Goal: Task Accomplishment & Management: Use online tool/utility

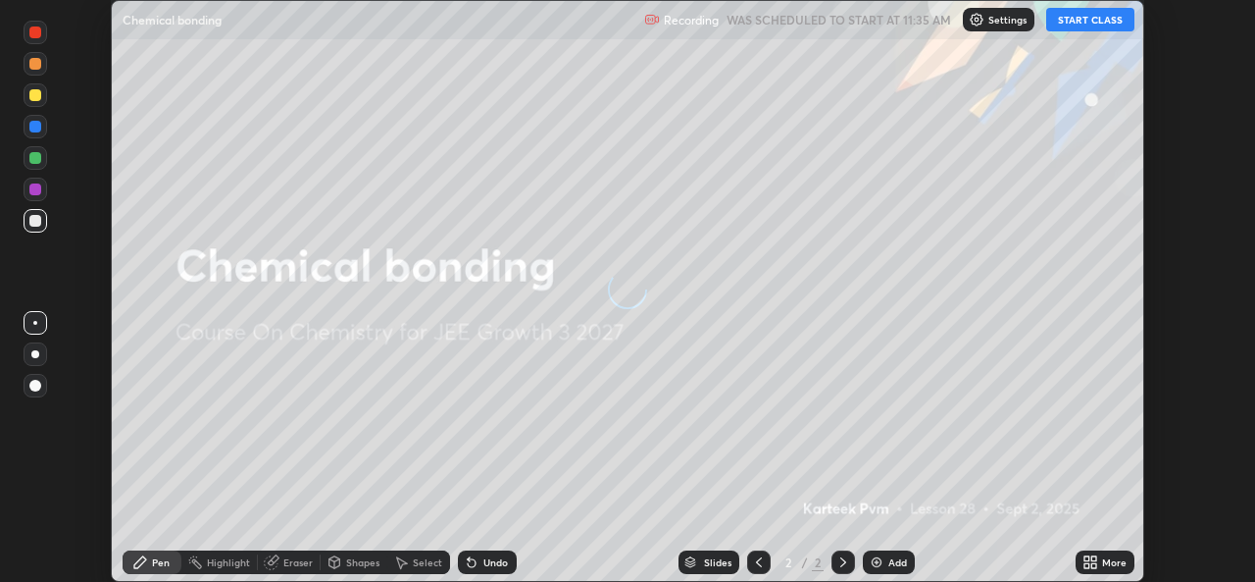
scroll to position [582, 1255]
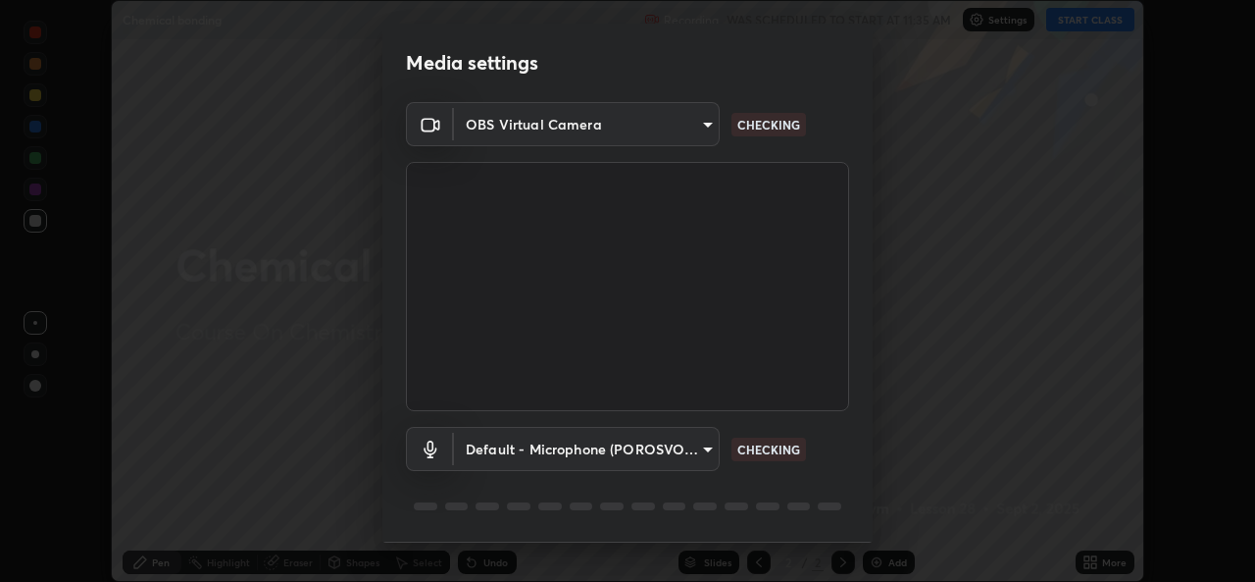
type input "576c985cfbf5b4ad5050d0d59b45d4e125e021a14bf2e74a268270e263c3ef83"
type input "default"
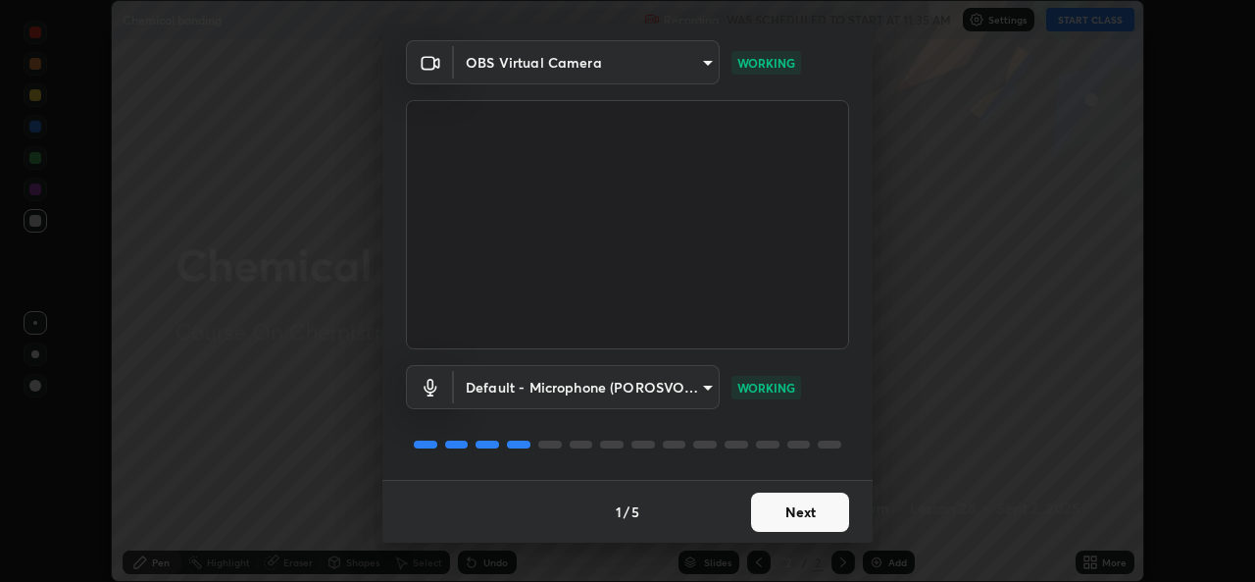
click at [801, 517] on button "Next" at bounding box center [800, 511] width 98 height 39
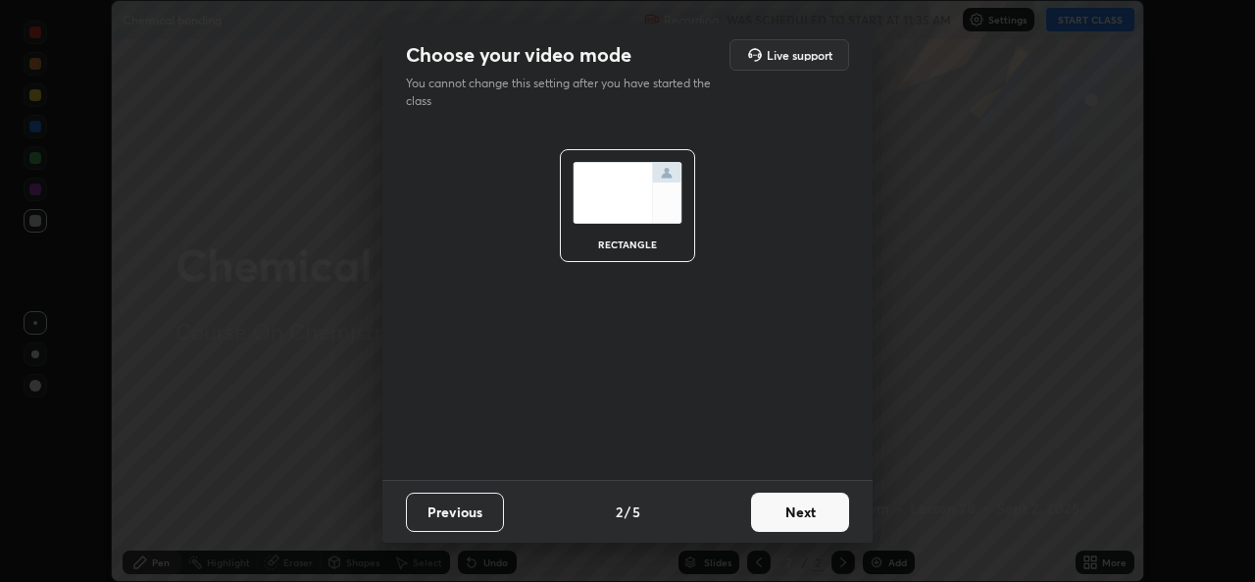
scroll to position [0, 0]
click at [797, 516] on button "Next" at bounding box center [800, 511] width 98 height 39
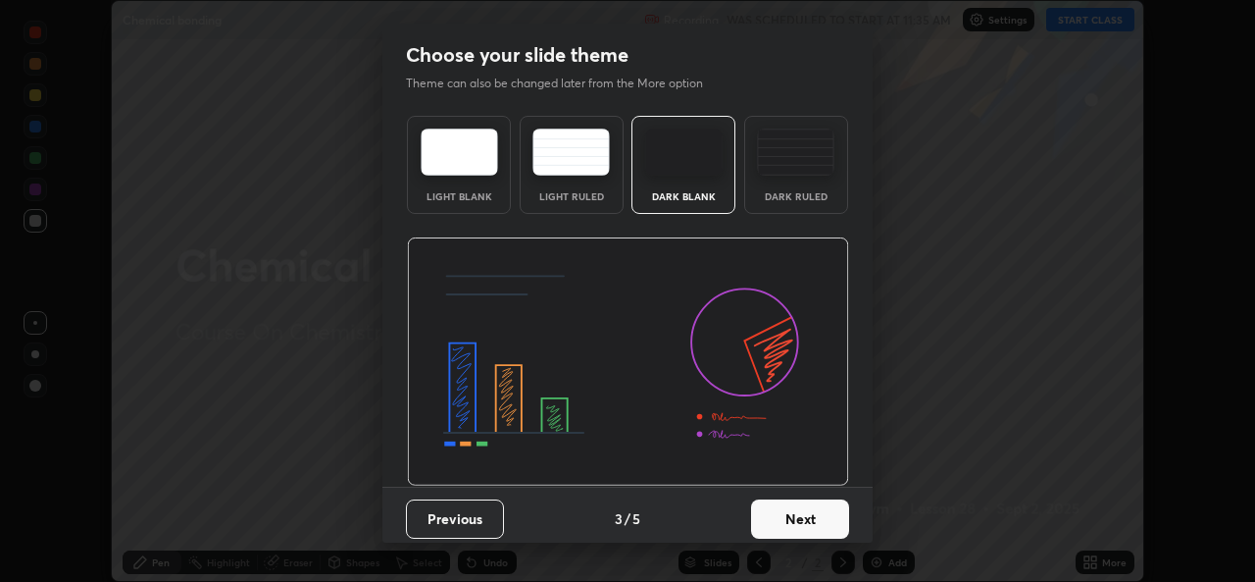
click at [795, 517] on button "Next" at bounding box center [800, 518] width 98 height 39
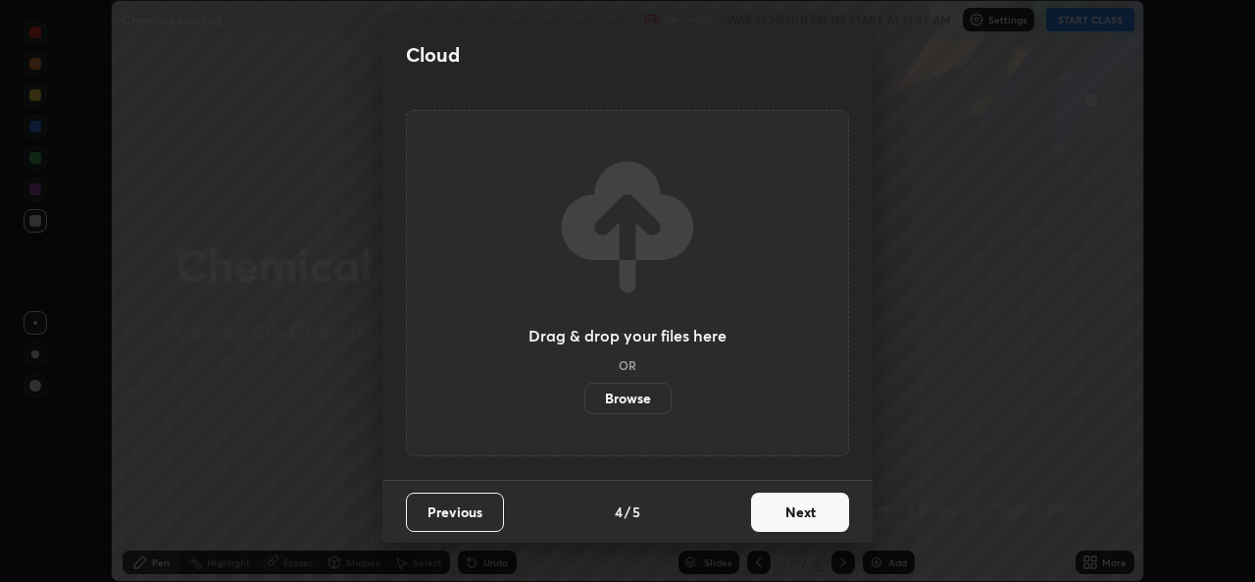
click at [795, 516] on button "Next" at bounding box center [800, 511] width 98 height 39
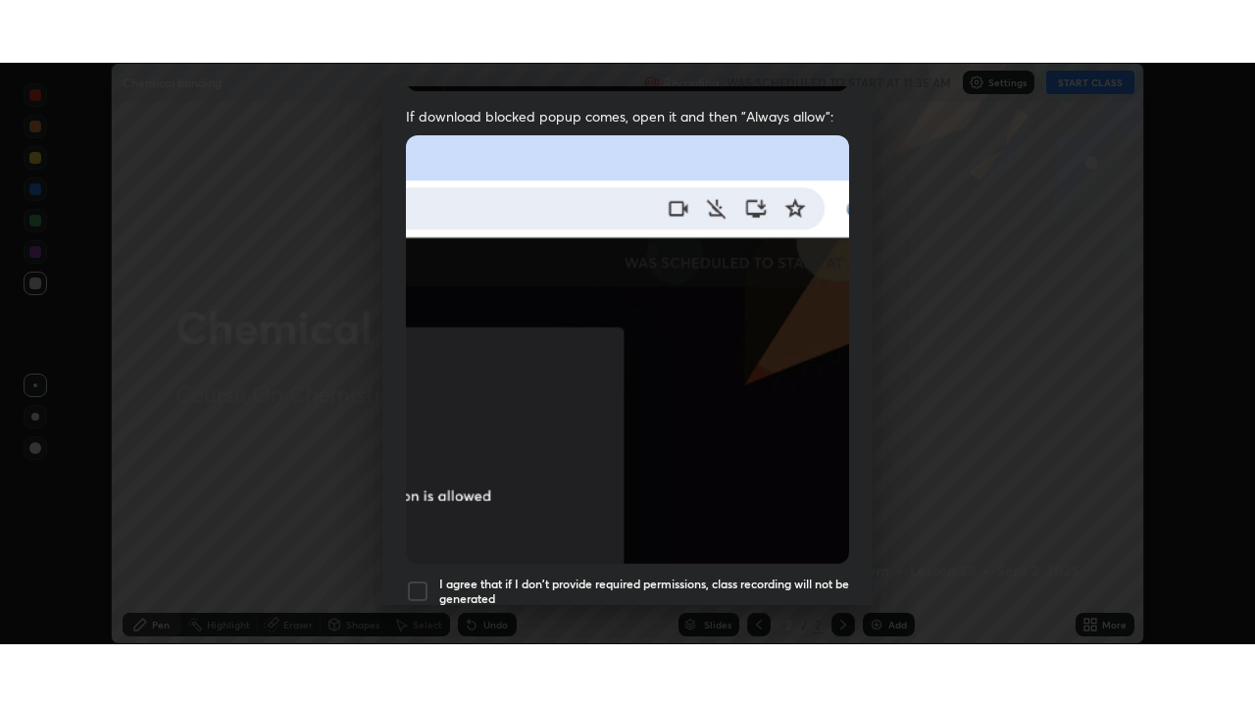
scroll to position [462, 0]
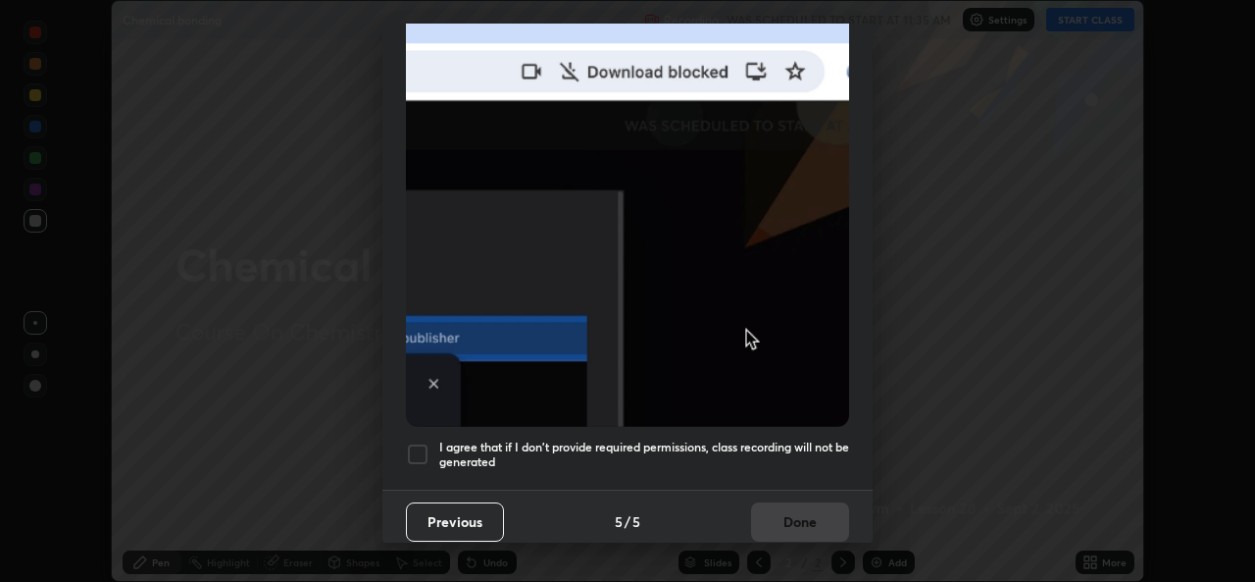
click at [419, 442] on div at bounding box center [418, 454] width 24 height 24
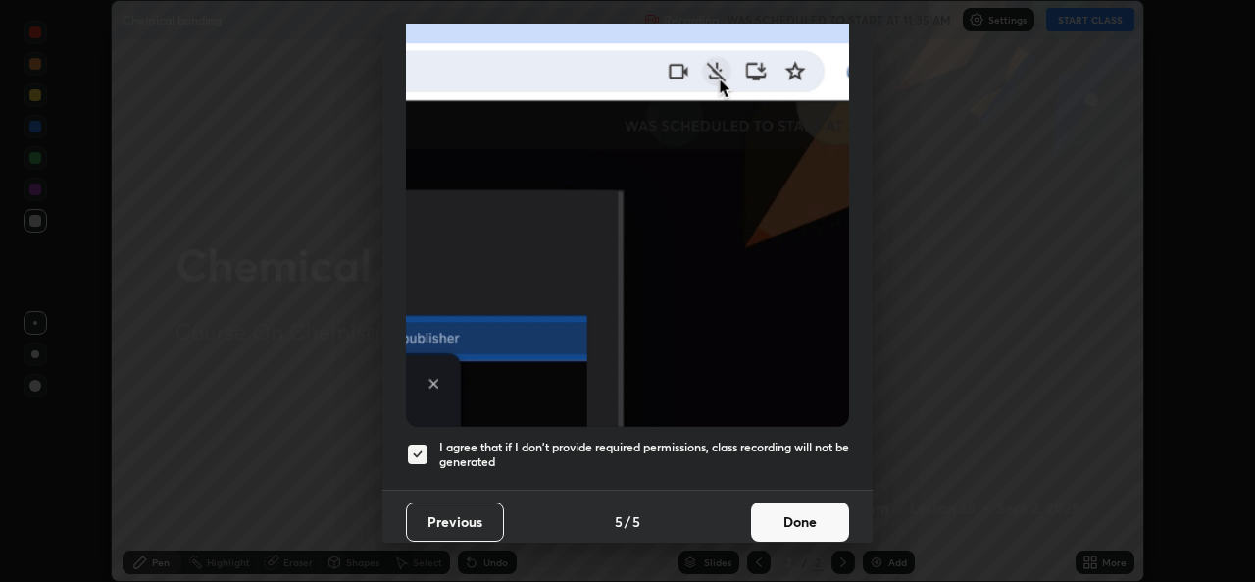
click at [773, 514] on button "Done" at bounding box center [800, 521] width 98 height 39
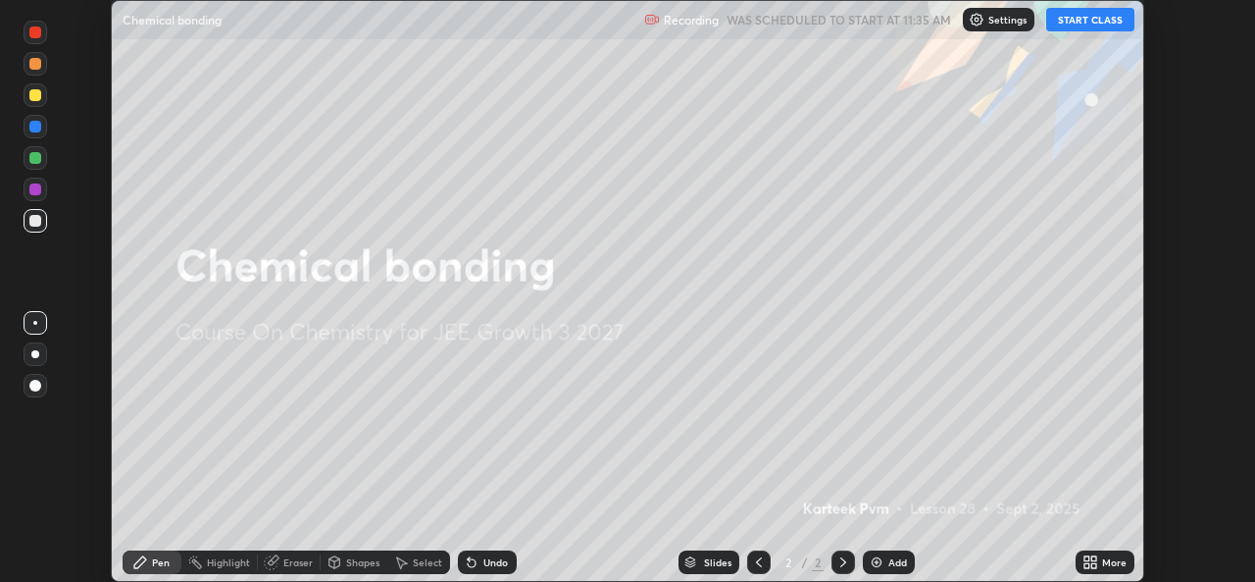
click at [1073, 19] on button "START CLASS" at bounding box center [1090, 20] width 88 height 24
click at [1108, 562] on div "More" at bounding box center [1114, 562] width 25 height 10
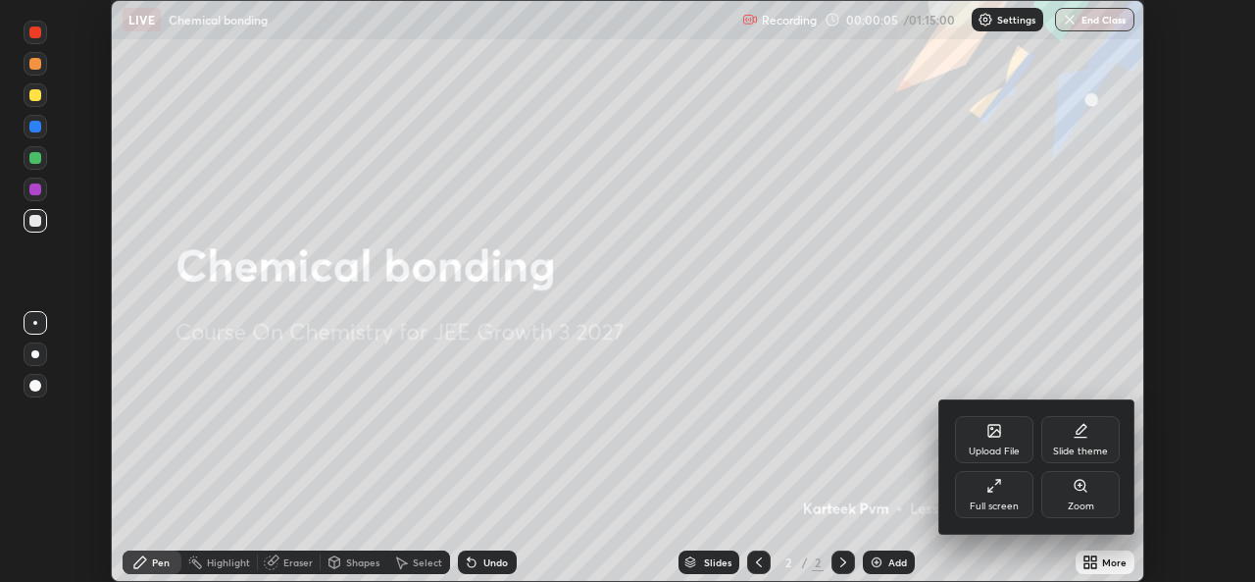
click at [992, 474] on div "Full screen" at bounding box center [994, 494] width 78 height 47
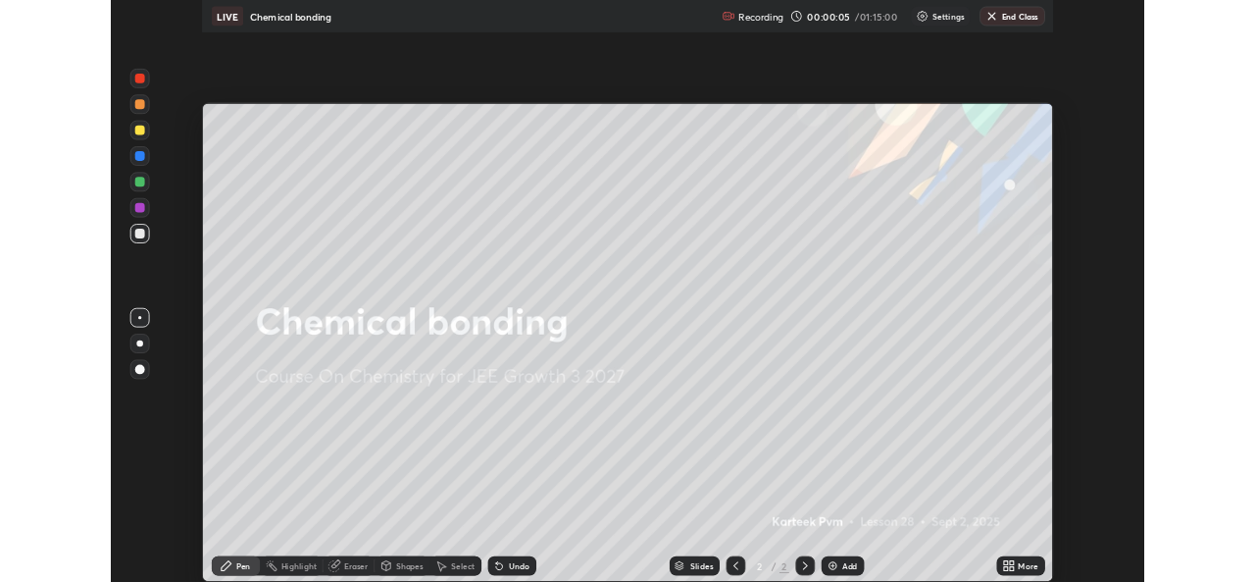
scroll to position [706, 1255]
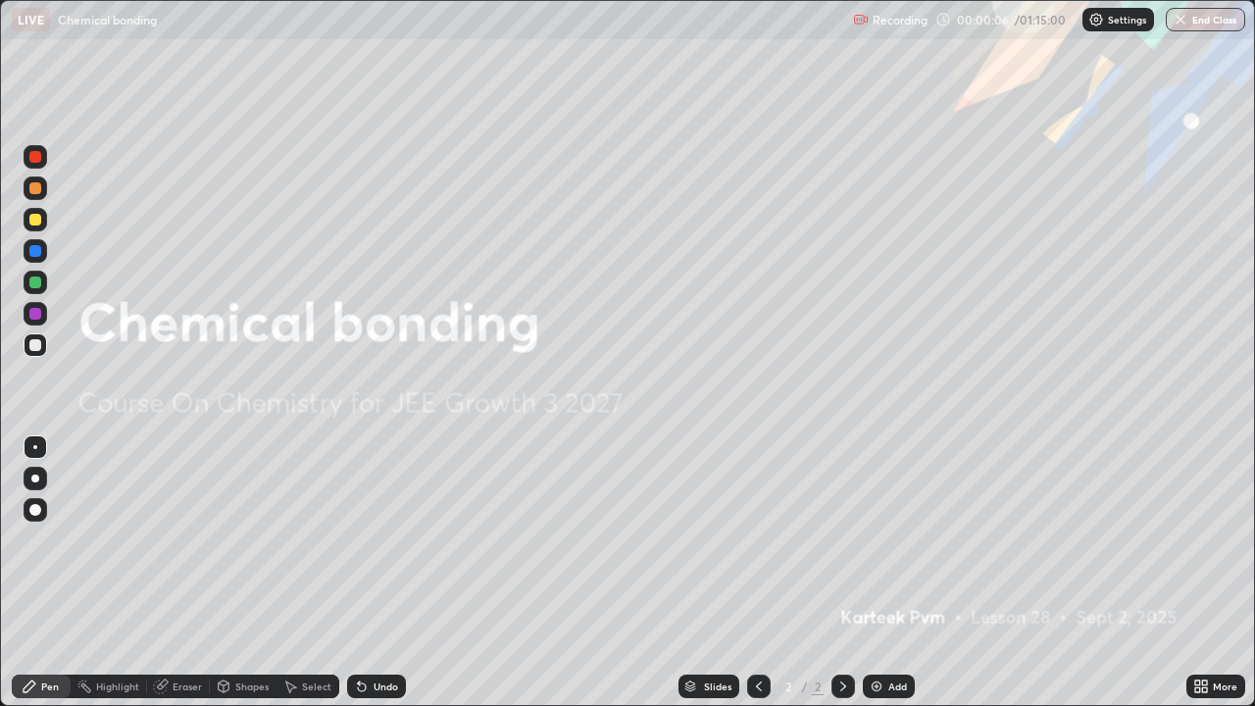
click at [889, 581] on div "Add" at bounding box center [898, 687] width 19 height 10
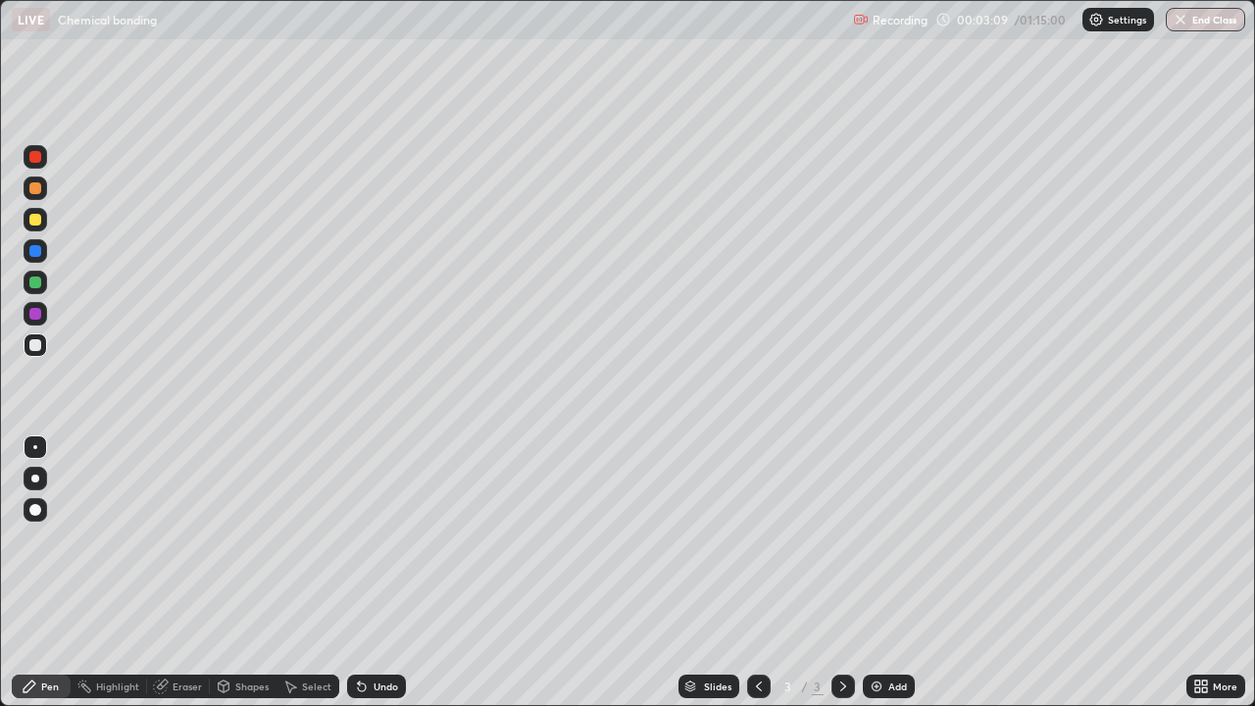
click at [380, 581] on div "Undo" at bounding box center [376, 687] width 59 height 24
click at [365, 581] on icon at bounding box center [362, 687] width 16 height 16
click at [362, 581] on icon at bounding box center [362, 687] width 16 height 16
click at [358, 581] on icon at bounding box center [359, 683] width 2 height 2
click at [33, 225] on div at bounding box center [35, 220] width 12 height 12
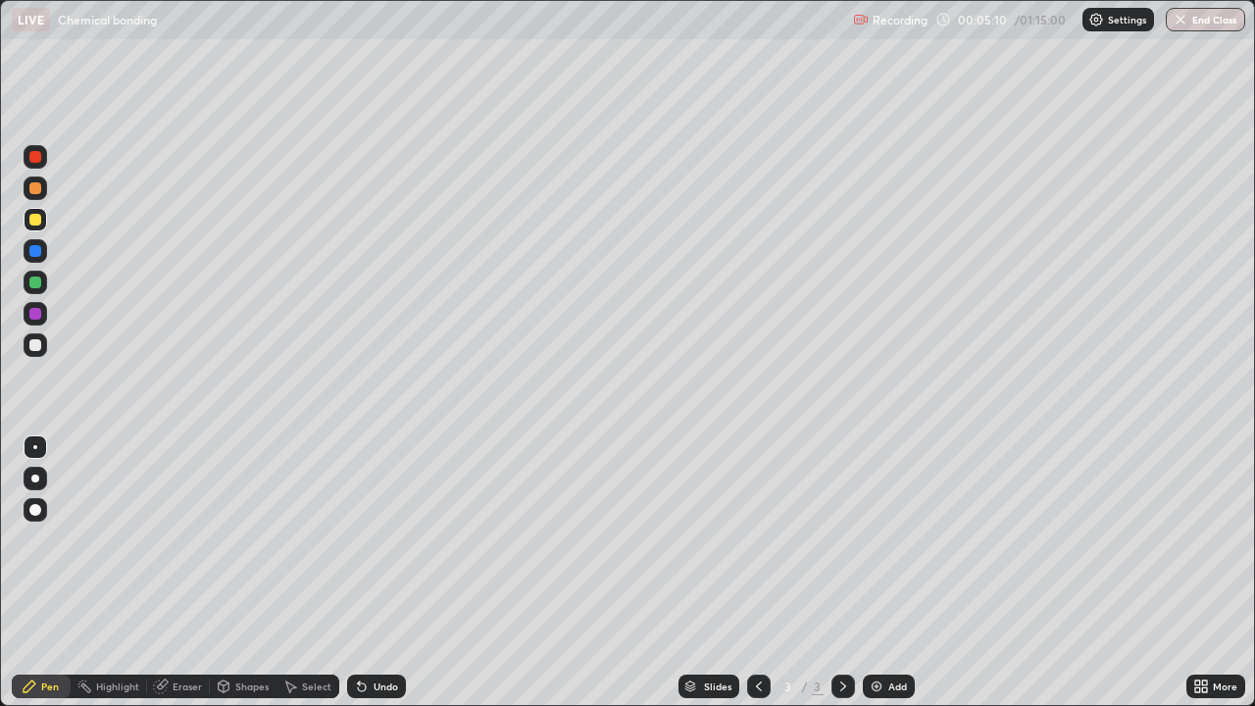
click at [37, 285] on div at bounding box center [35, 283] width 12 height 12
click at [97, 581] on div "Highlight" at bounding box center [117, 687] width 43 height 10
click at [51, 581] on div "Pen" at bounding box center [50, 687] width 18 height 10
click at [168, 581] on div "Eraser" at bounding box center [178, 687] width 63 height 24
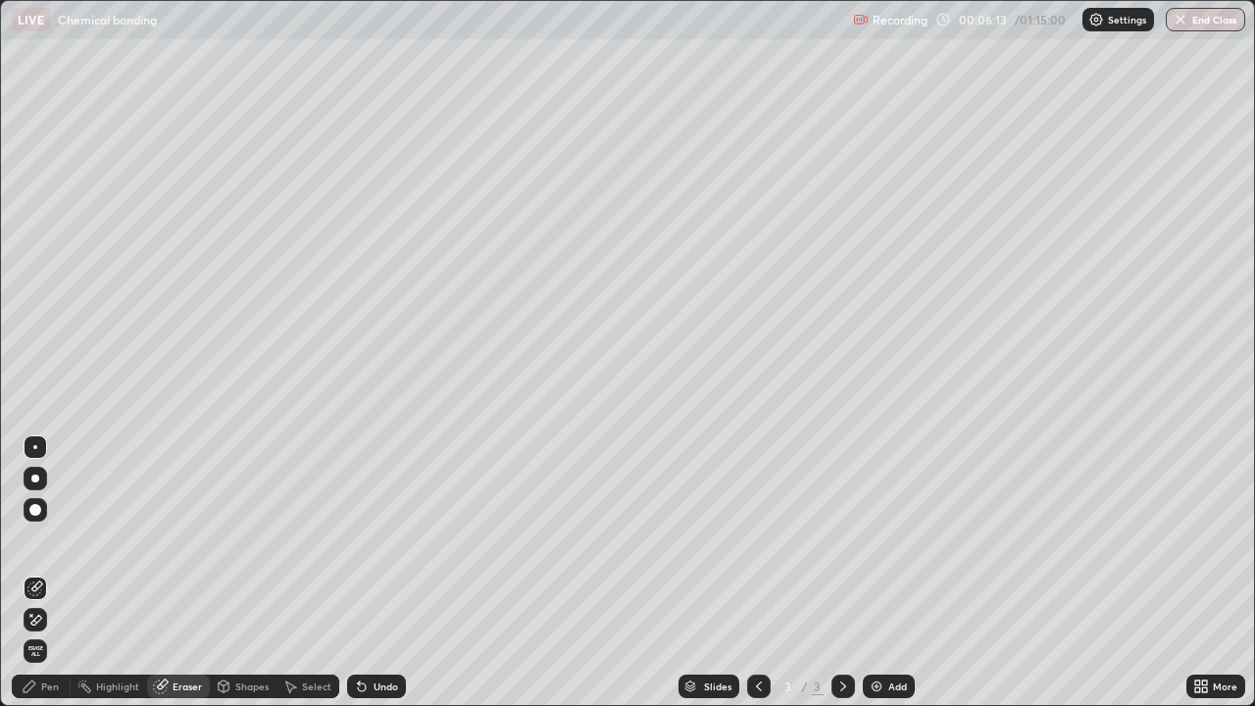
click at [36, 581] on icon at bounding box center [35, 620] width 16 height 17
click at [47, 581] on div "Pen" at bounding box center [50, 687] width 18 height 10
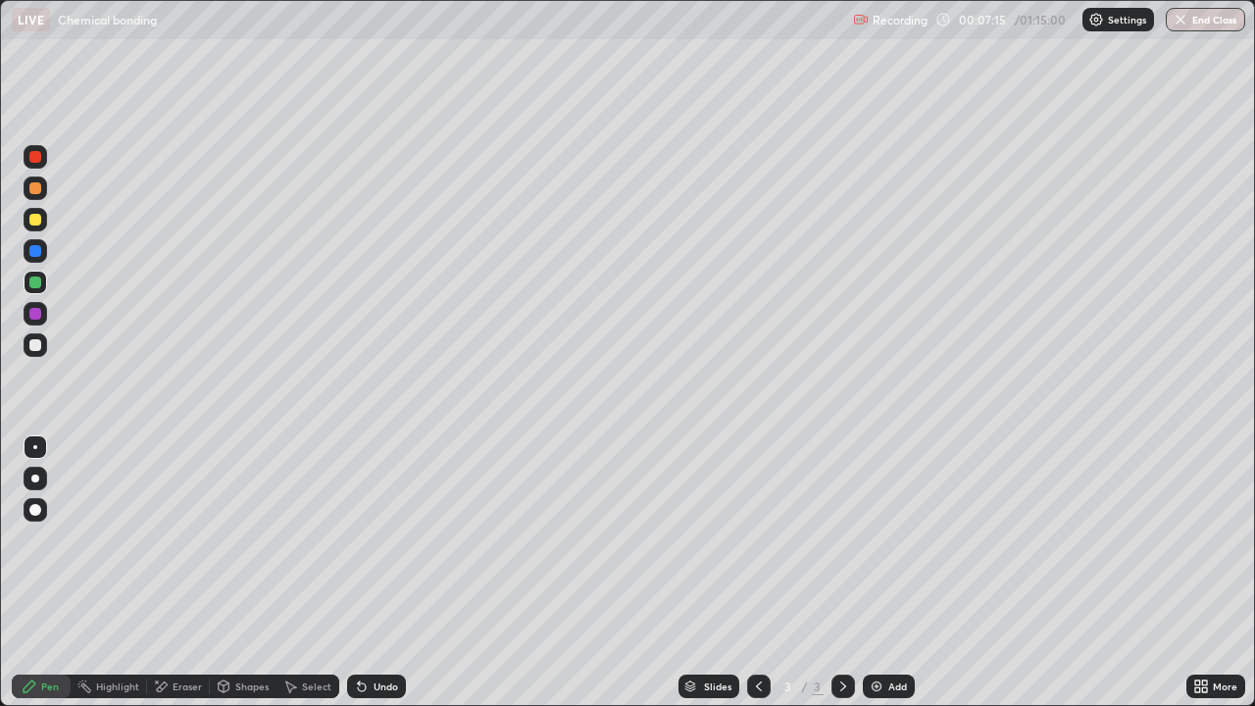
click at [192, 581] on div "Eraser" at bounding box center [178, 687] width 63 height 24
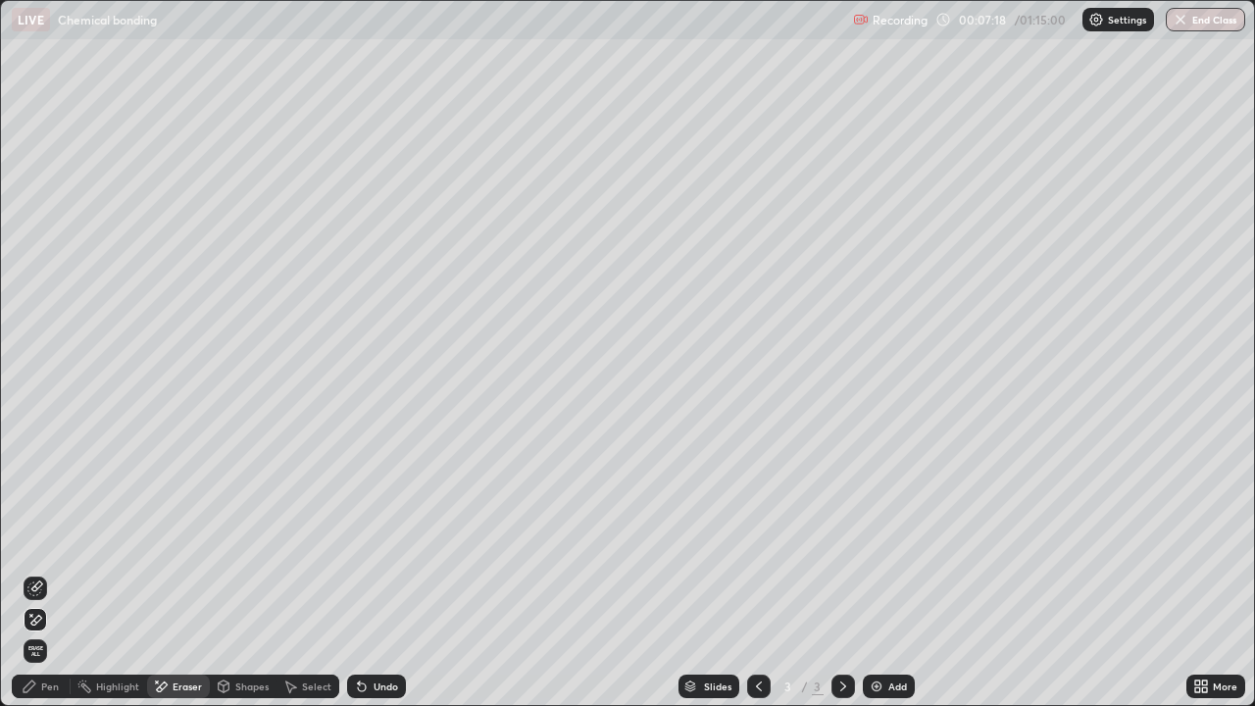
click at [54, 581] on div "Pen" at bounding box center [50, 687] width 18 height 10
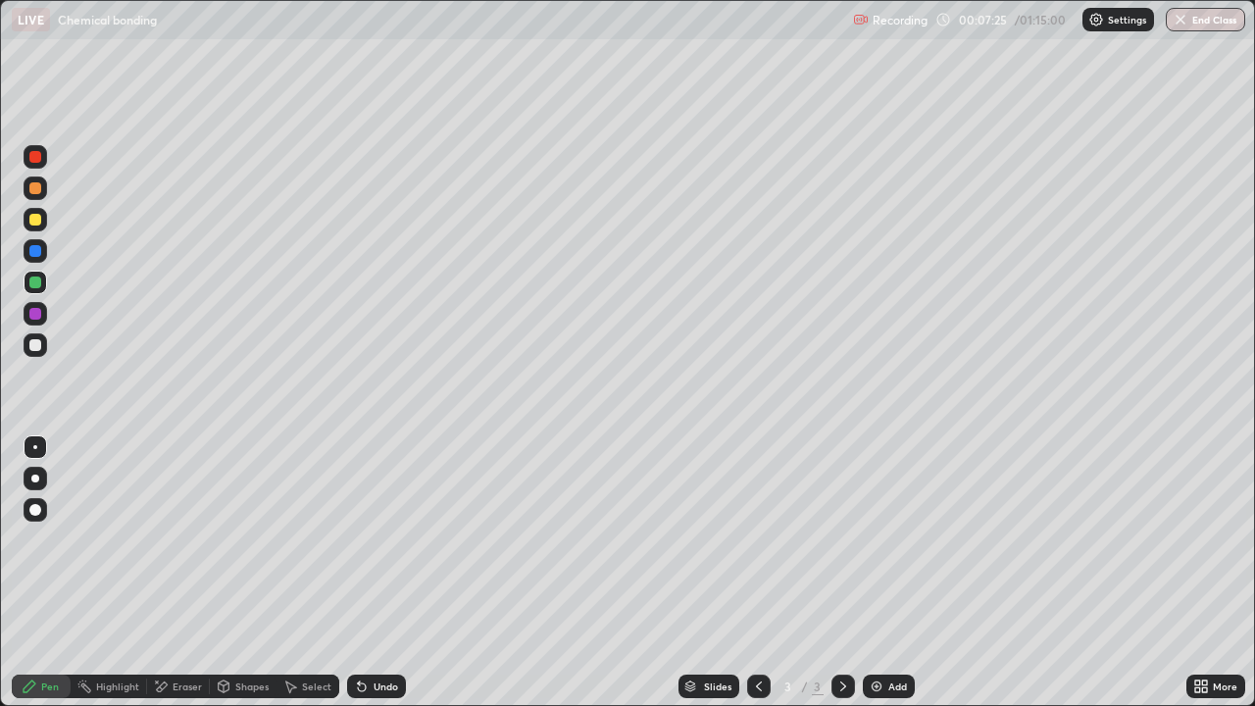
click at [367, 581] on div "Undo" at bounding box center [376, 687] width 59 height 24
click at [39, 349] on div at bounding box center [35, 345] width 12 height 12
click at [42, 227] on div at bounding box center [36, 220] width 24 height 24
click at [38, 335] on div at bounding box center [36, 345] width 24 height 24
click at [886, 581] on div "Add" at bounding box center [889, 687] width 52 height 24
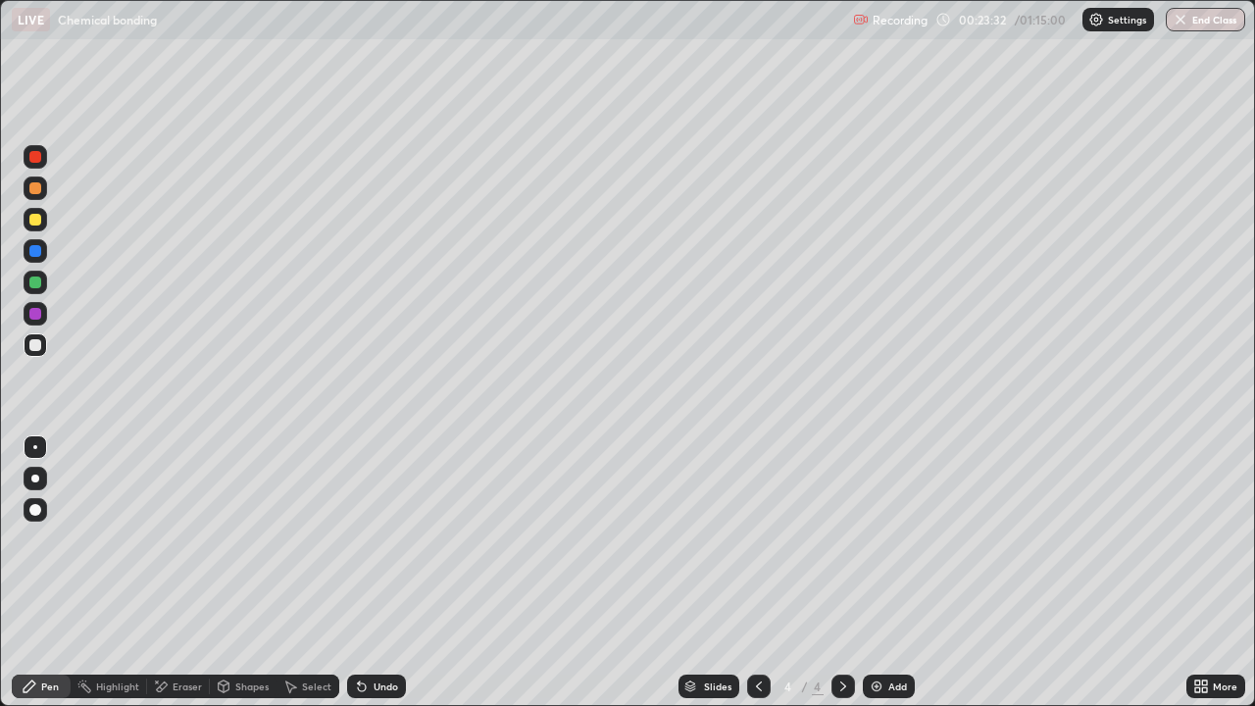
click at [757, 581] on icon at bounding box center [759, 687] width 16 height 16
click at [842, 581] on icon at bounding box center [844, 687] width 16 height 16
click at [375, 581] on div "Undo" at bounding box center [376, 687] width 59 height 24
click at [374, 581] on div "Undo" at bounding box center [376, 687] width 59 height 24
click at [377, 581] on div "Undo" at bounding box center [376, 687] width 59 height 24
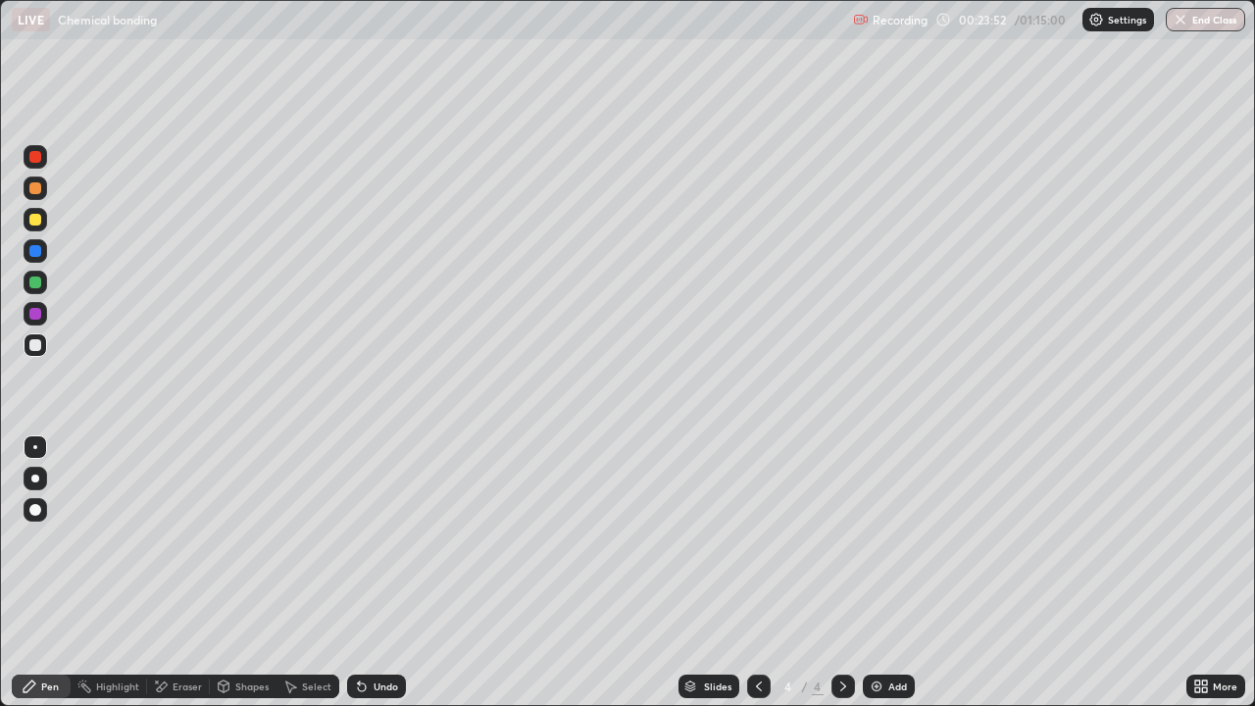
click at [373, 581] on div "Undo" at bounding box center [376, 687] width 59 height 24
click at [384, 581] on div "Undo" at bounding box center [386, 687] width 25 height 10
click at [375, 581] on div "Undo" at bounding box center [386, 687] width 25 height 10
click at [46, 218] on div at bounding box center [36, 220] width 24 height 24
click at [385, 581] on div "Undo" at bounding box center [386, 687] width 25 height 10
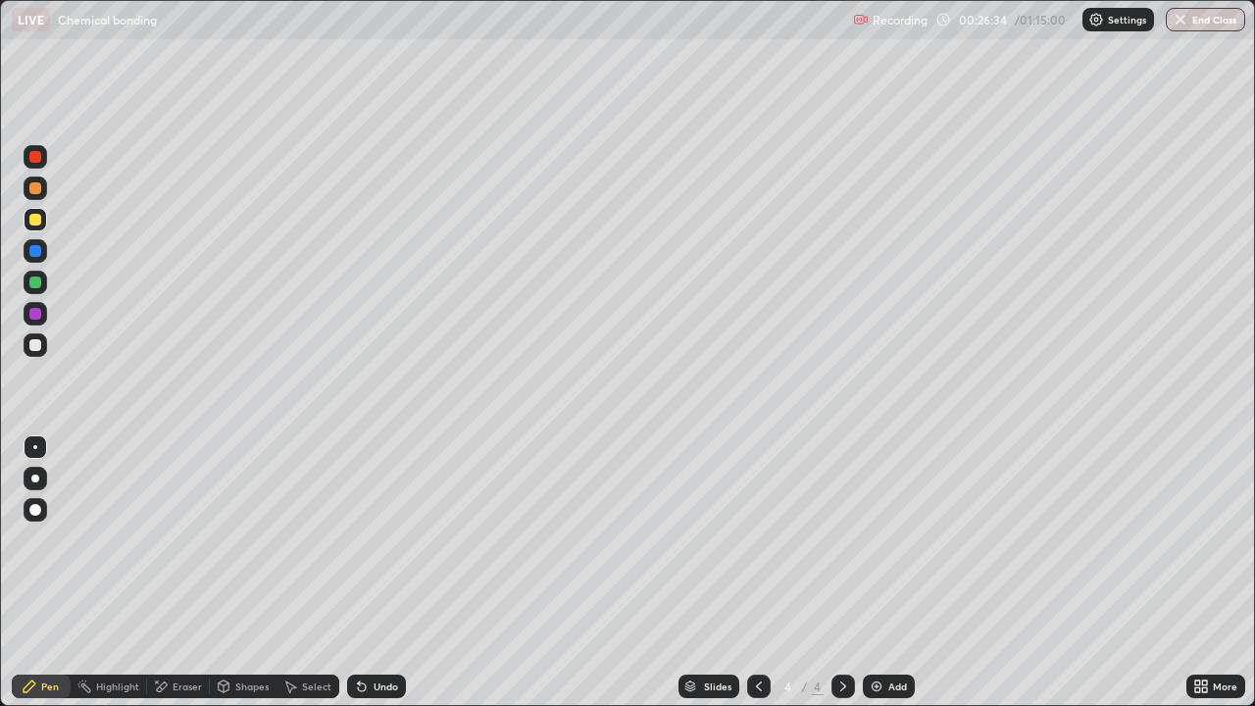
click at [380, 581] on div "Undo" at bounding box center [386, 687] width 25 height 10
click at [34, 338] on div at bounding box center [36, 345] width 24 height 24
click at [875, 581] on img at bounding box center [877, 687] width 16 height 16
click at [376, 581] on div "Undo" at bounding box center [386, 687] width 25 height 10
click at [379, 581] on div "Undo" at bounding box center [376, 687] width 59 height 24
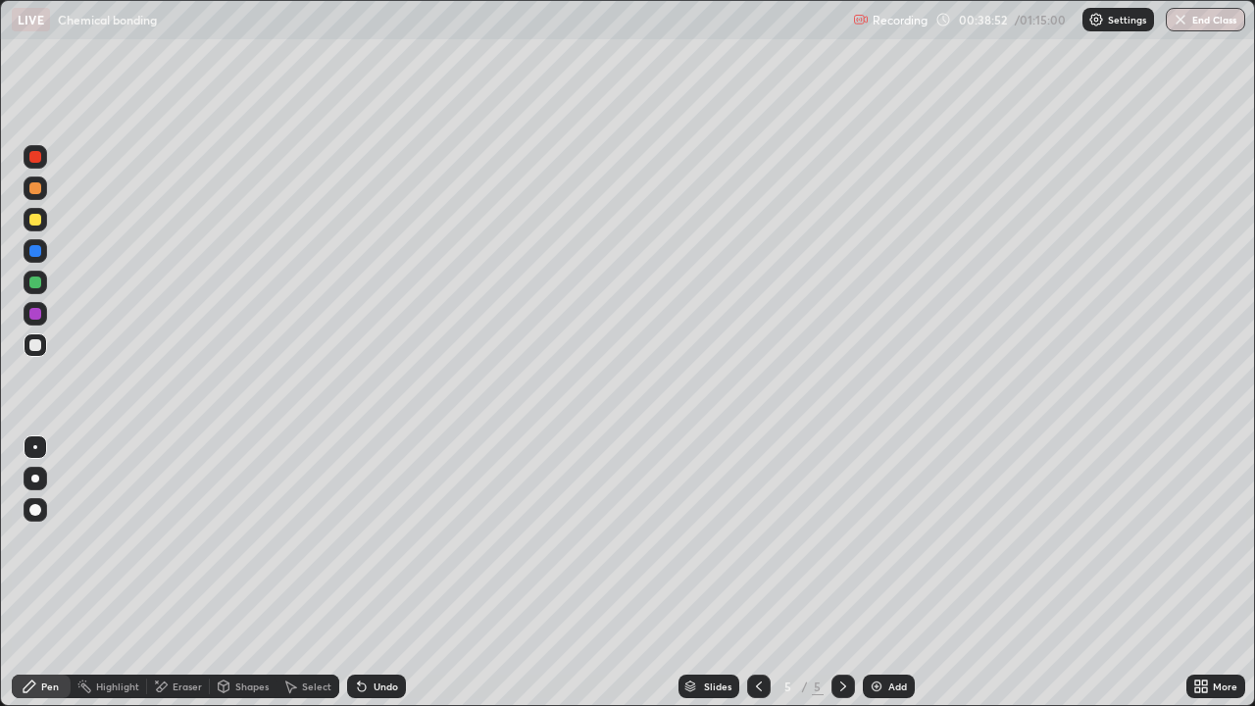
click at [31, 223] on div at bounding box center [35, 220] width 12 height 12
click at [374, 581] on div "Undo" at bounding box center [386, 687] width 25 height 10
click at [384, 581] on div "Undo" at bounding box center [386, 687] width 25 height 10
click at [34, 345] on div at bounding box center [35, 345] width 12 height 12
click at [374, 581] on div "Undo" at bounding box center [386, 687] width 25 height 10
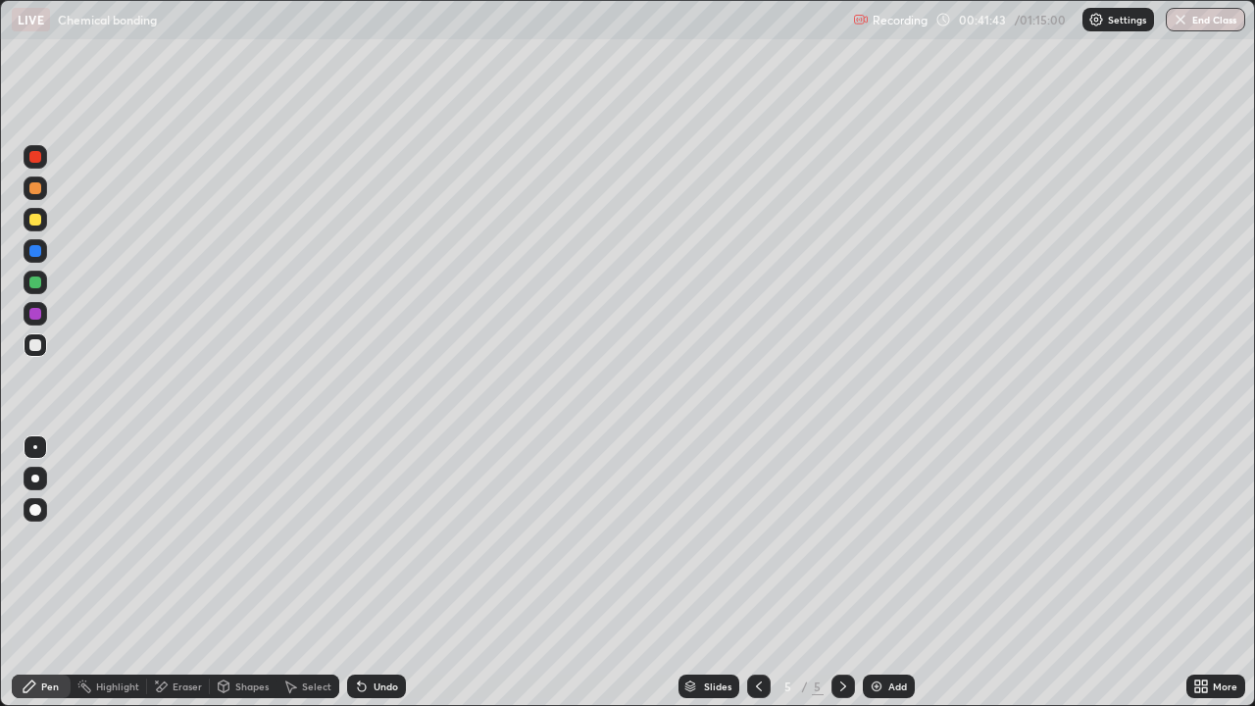
click at [33, 285] on div at bounding box center [35, 283] width 12 height 12
click at [32, 354] on div at bounding box center [36, 345] width 24 height 24
click at [175, 581] on div "Eraser" at bounding box center [187, 687] width 29 height 10
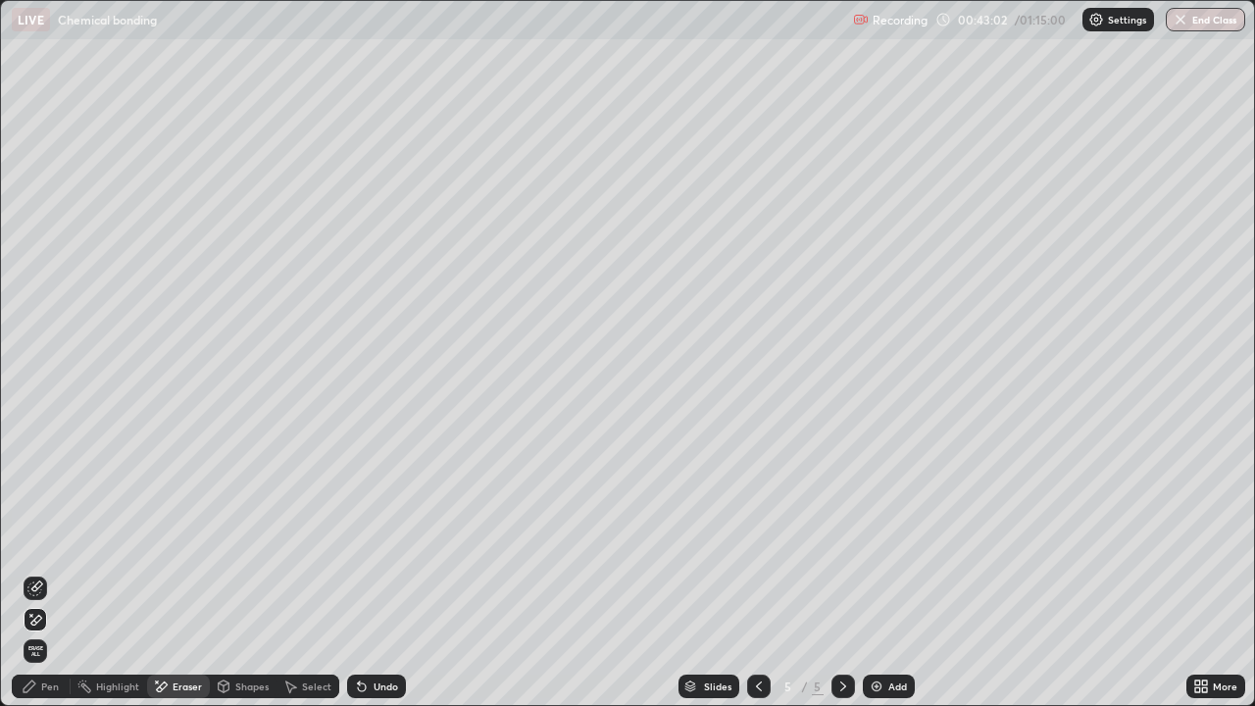
click at [31, 581] on icon at bounding box center [31, 615] width 2 height 2
click at [43, 581] on div "Pen" at bounding box center [50, 687] width 18 height 10
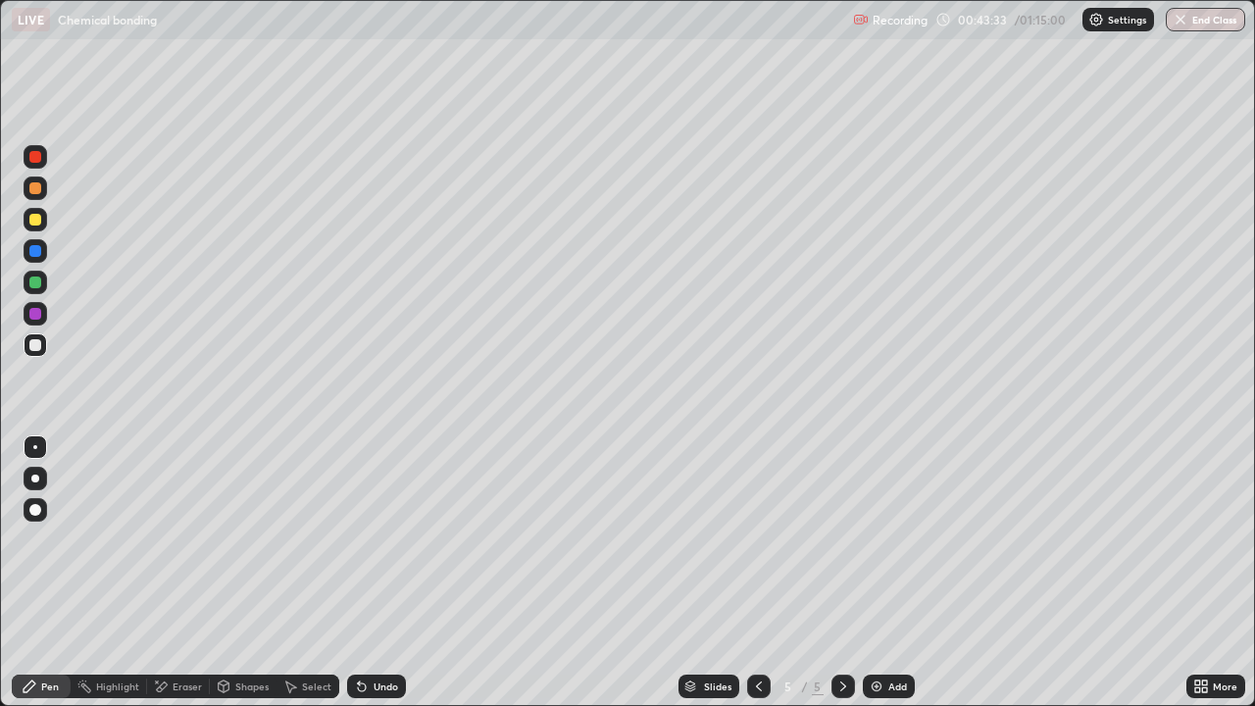
click at [33, 227] on div at bounding box center [36, 220] width 24 height 24
click at [39, 355] on div at bounding box center [36, 345] width 24 height 24
click at [307, 581] on div "Select" at bounding box center [316, 687] width 29 height 10
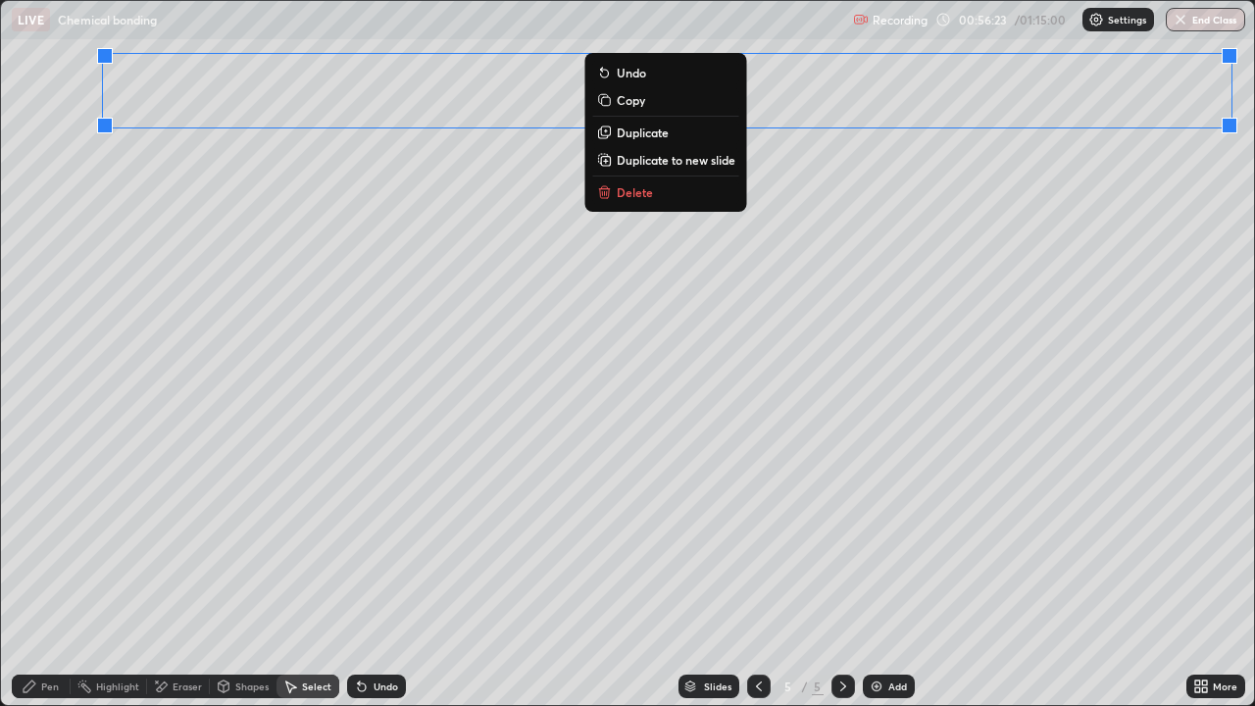
click at [676, 160] on p "Duplicate to new slide" at bounding box center [676, 160] width 119 height 16
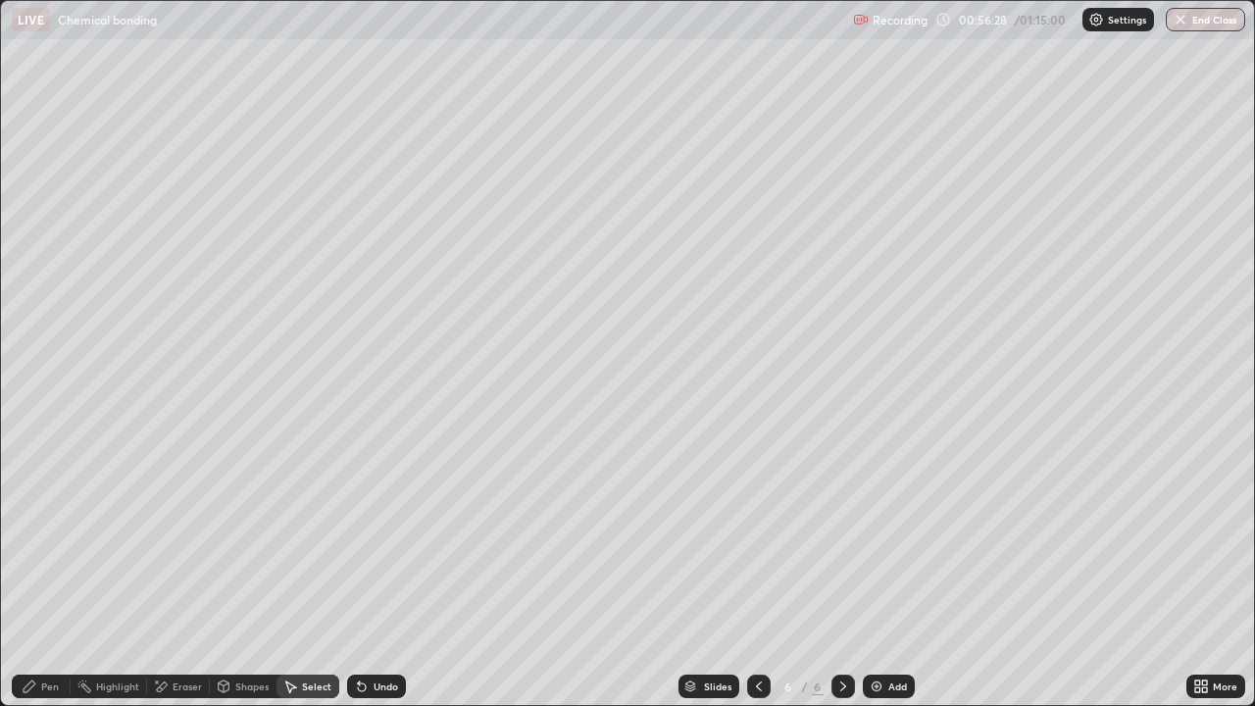
click at [41, 581] on div "Pen" at bounding box center [50, 687] width 18 height 10
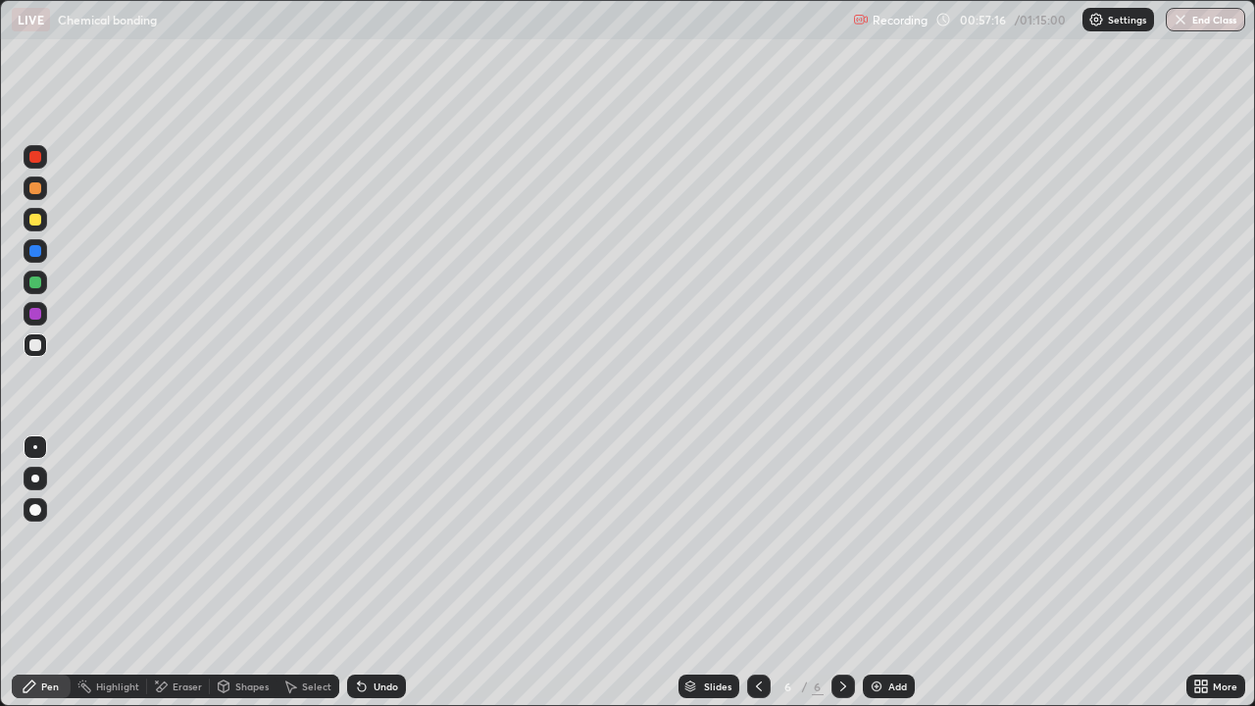
click at [298, 581] on div "Select" at bounding box center [308, 687] width 63 height 24
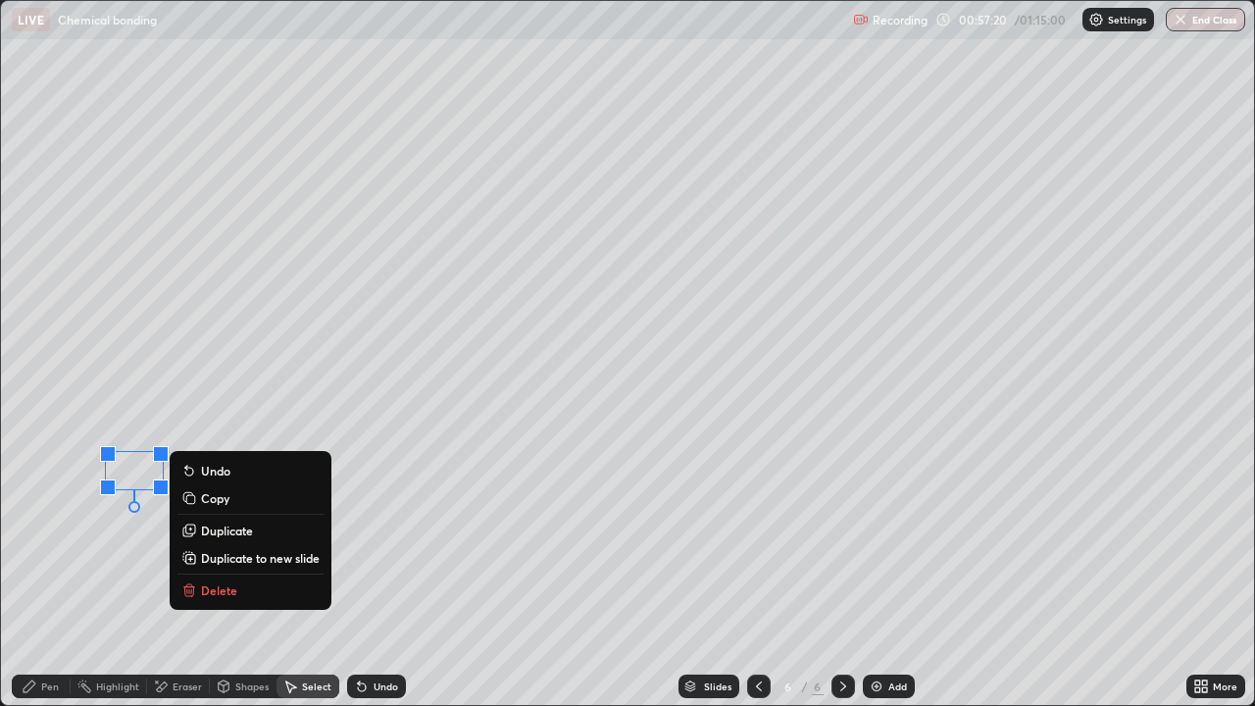
click at [130, 541] on div "0 ° Undo Copy Duplicate Duplicate to new slide Delete" at bounding box center [627, 353] width 1253 height 704
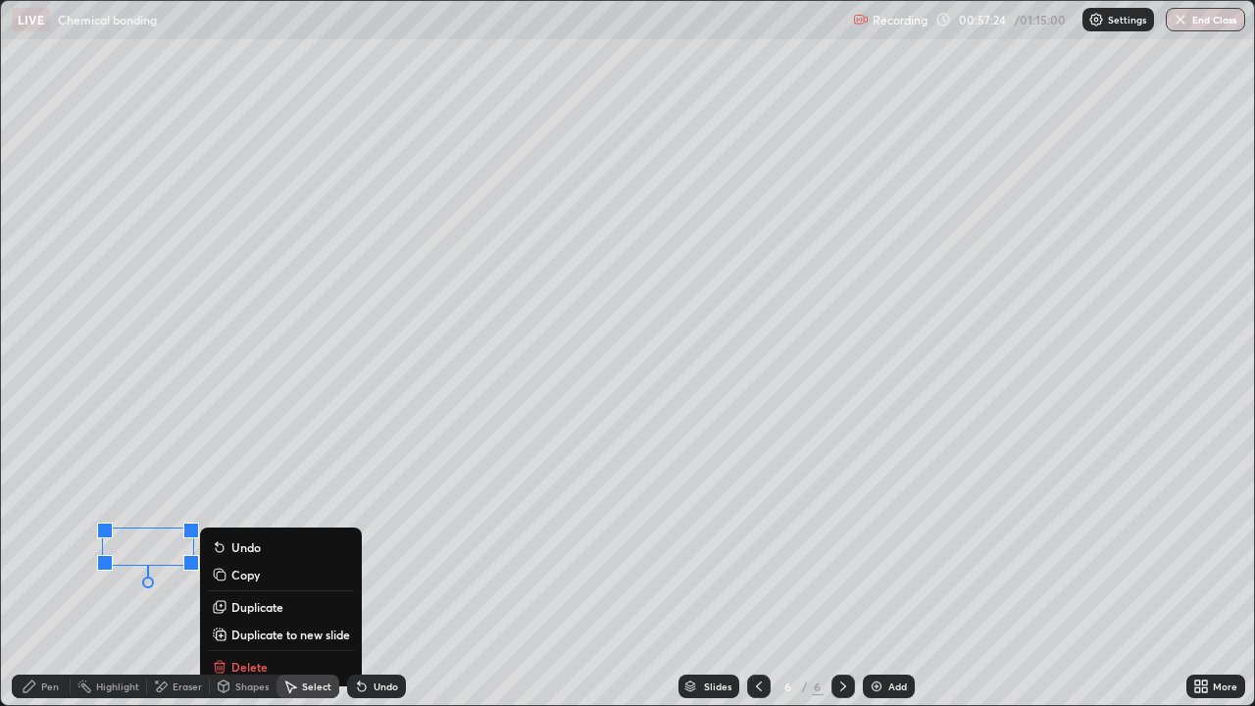
click at [66, 571] on div "0 ° Undo Copy Duplicate Duplicate to new slide Delete" at bounding box center [627, 353] width 1253 height 704
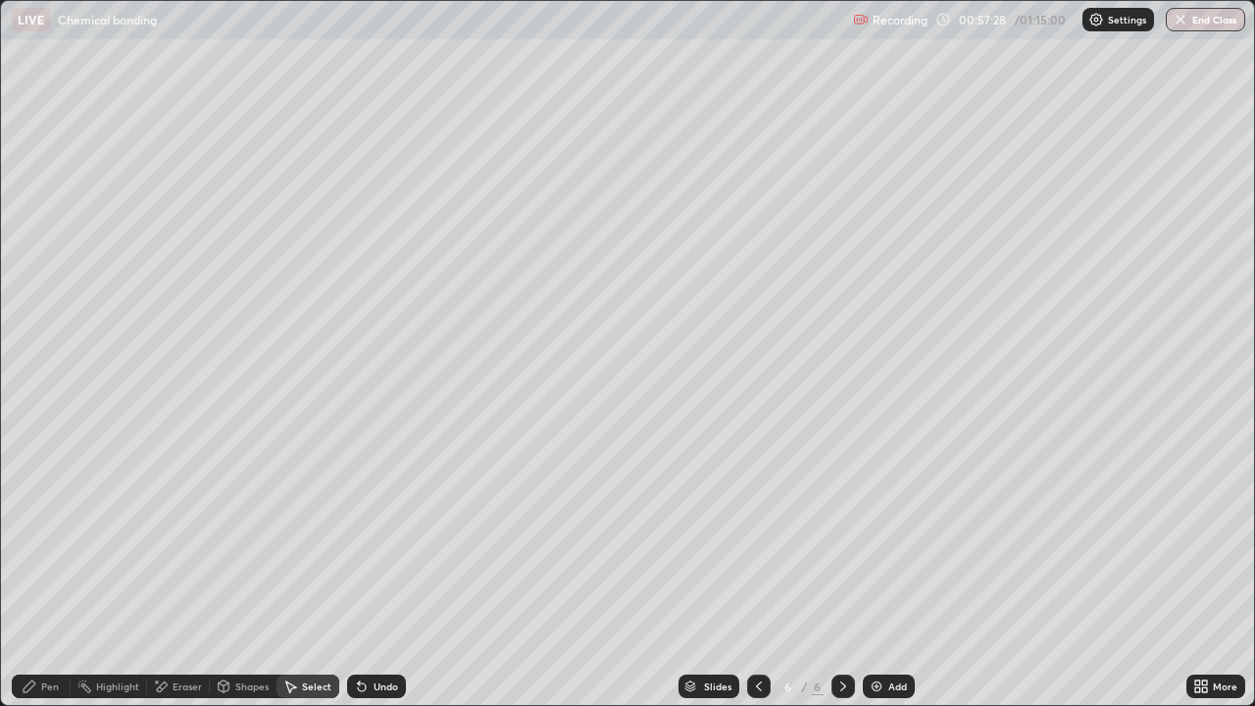
click at [43, 581] on div "Pen" at bounding box center [50, 687] width 18 height 10
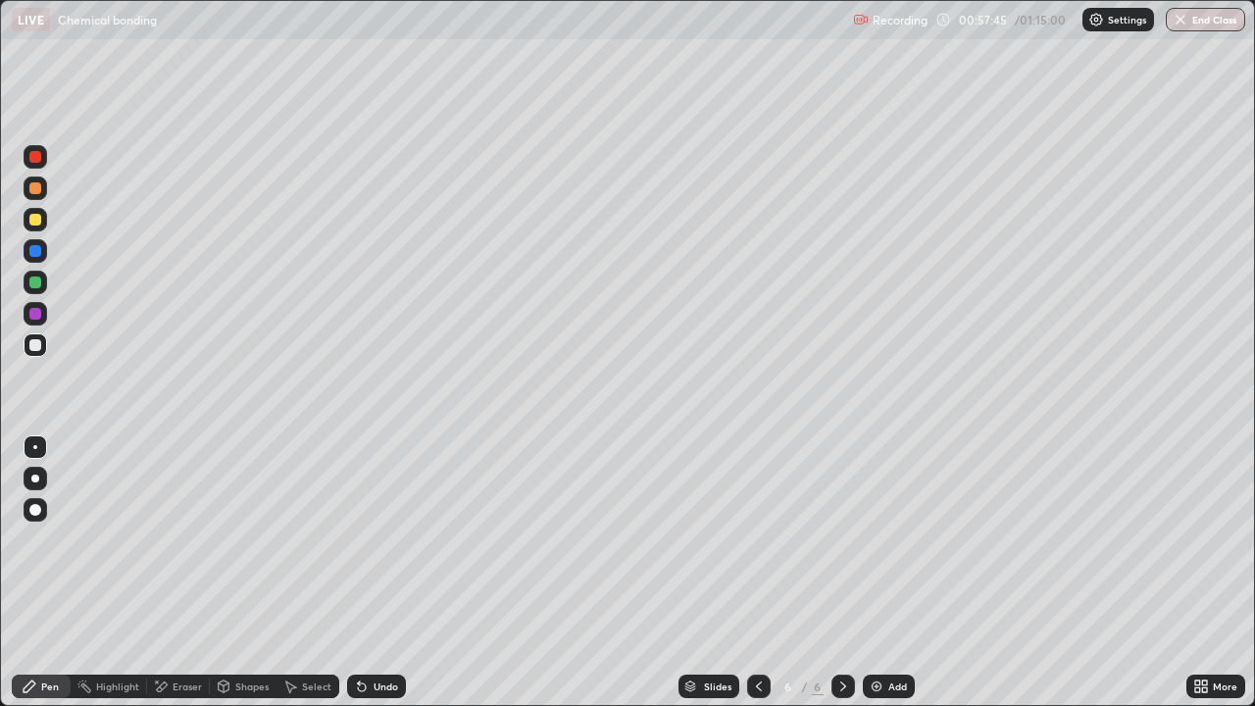
click at [307, 581] on div "Select" at bounding box center [316, 687] width 29 height 10
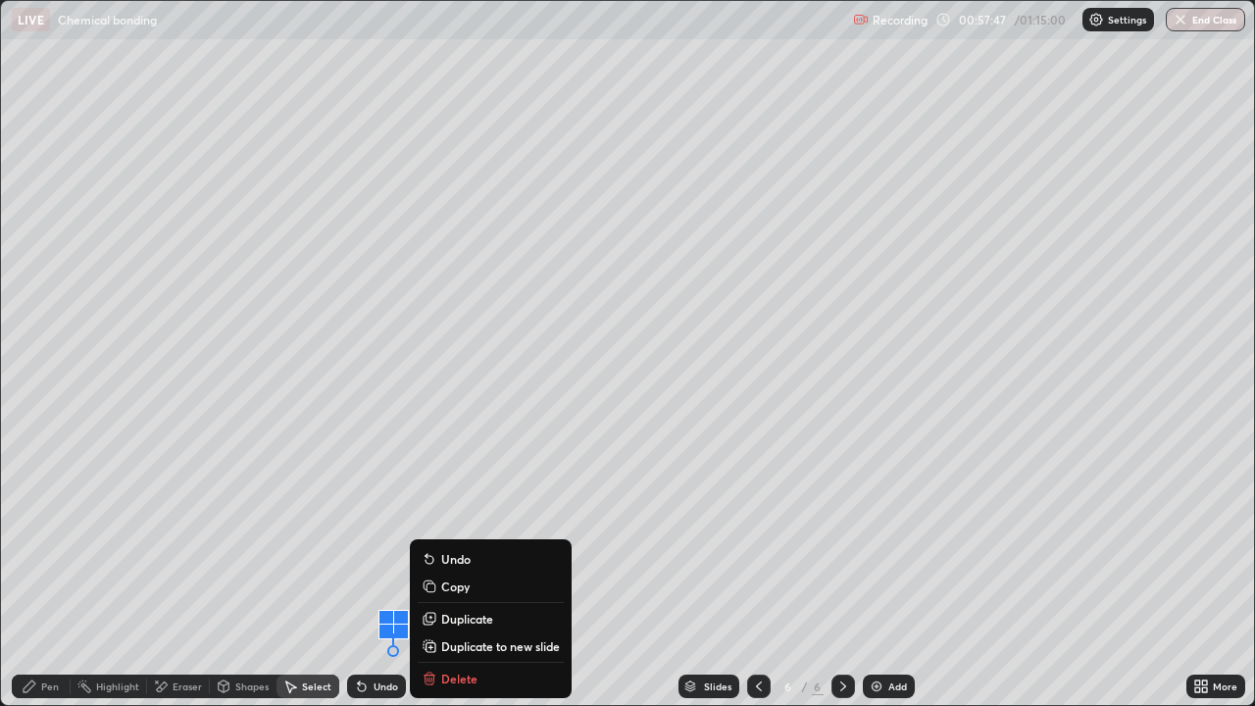
click at [481, 581] on p "Duplicate to new slide" at bounding box center [500, 646] width 119 height 16
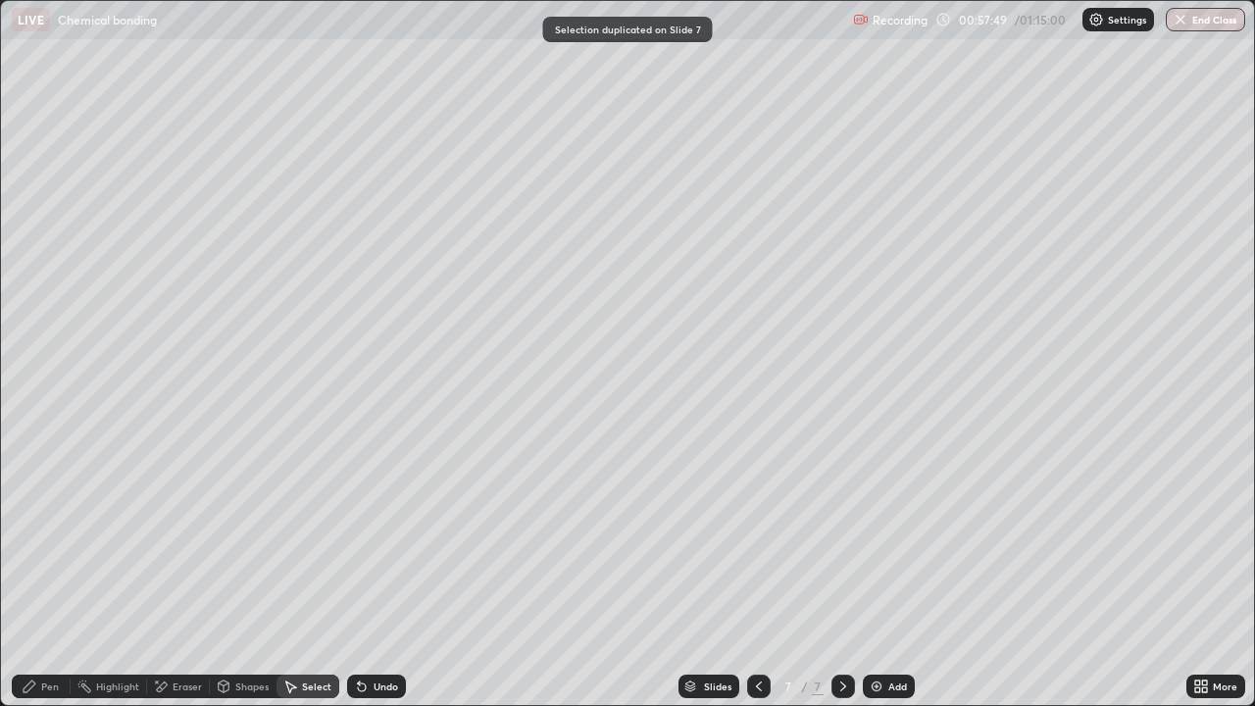
click at [755, 581] on icon at bounding box center [759, 687] width 16 height 16
click at [44, 581] on div "Pen" at bounding box center [50, 687] width 18 height 10
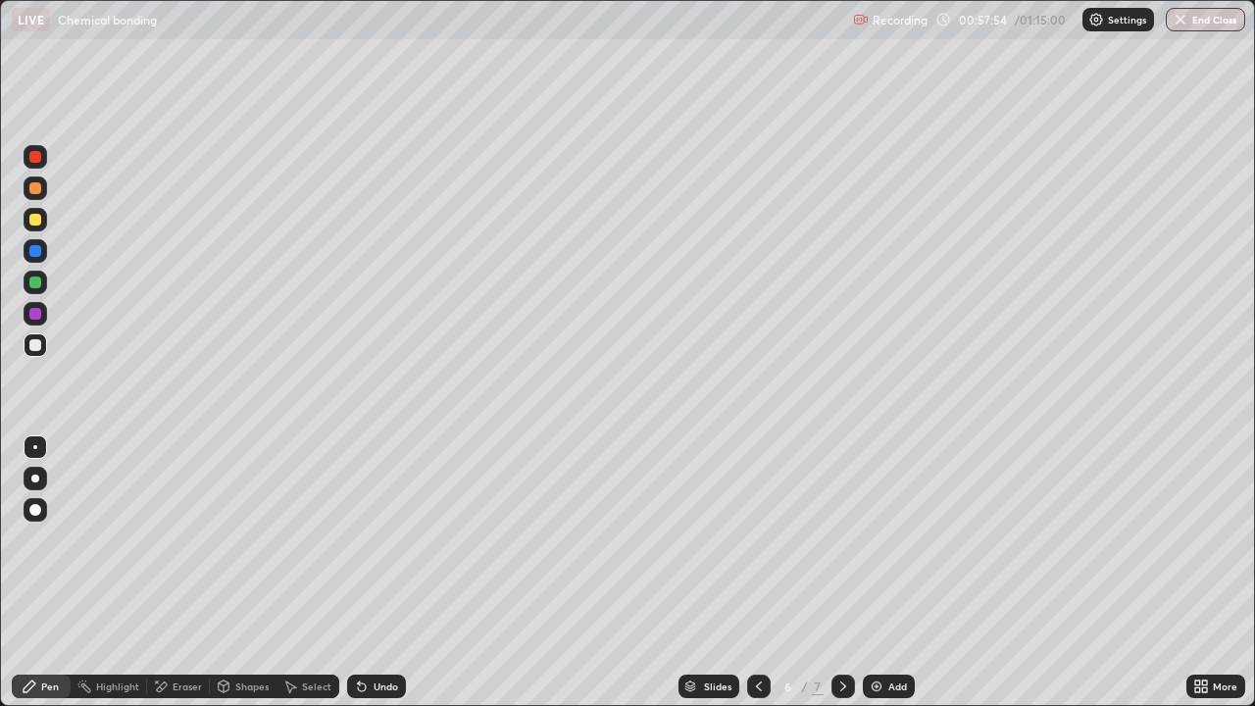
click at [34, 215] on div at bounding box center [35, 220] width 12 height 12
click at [1203, 581] on icon at bounding box center [1204, 690] width 5 height 5
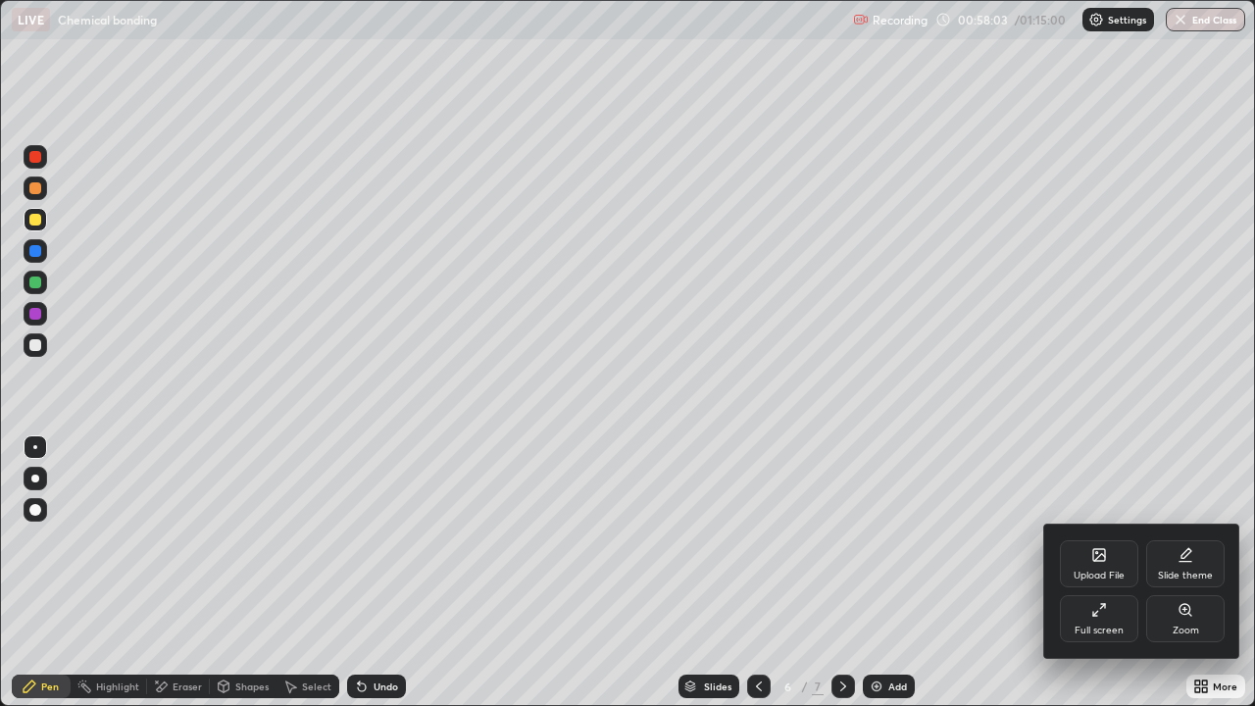
click at [1092, 581] on div "Full screen" at bounding box center [1099, 618] width 78 height 47
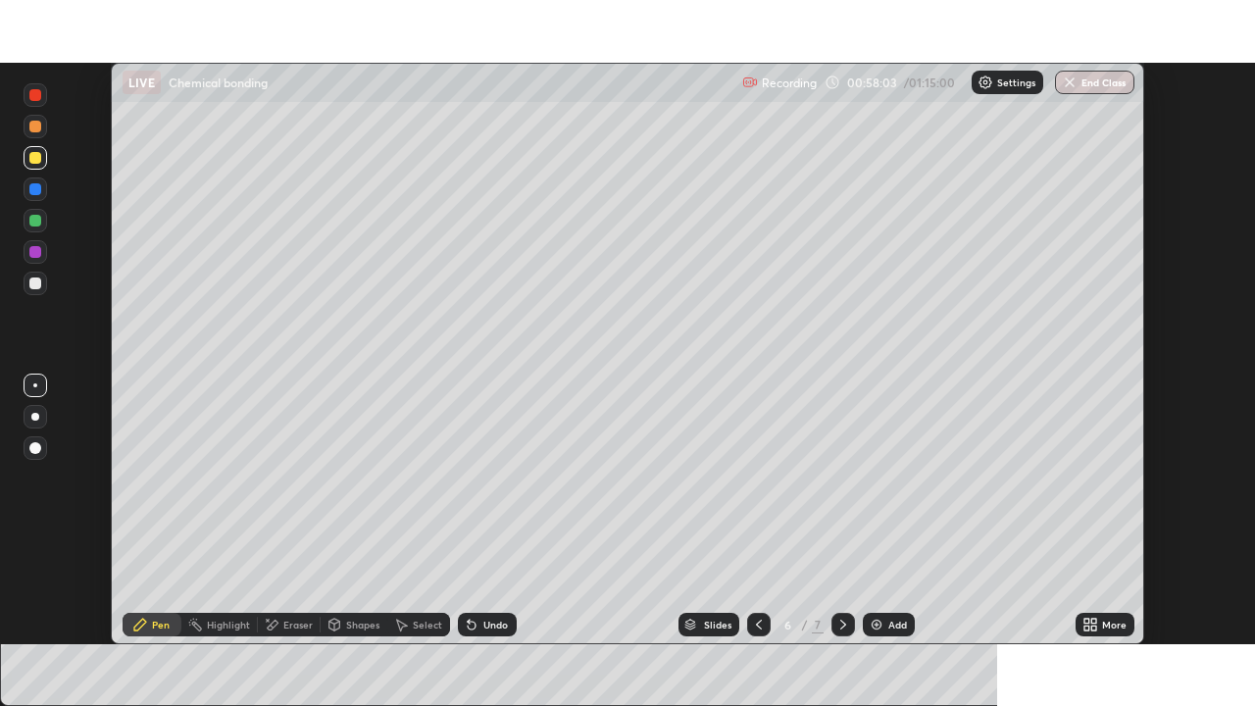
scroll to position [97496, 96823]
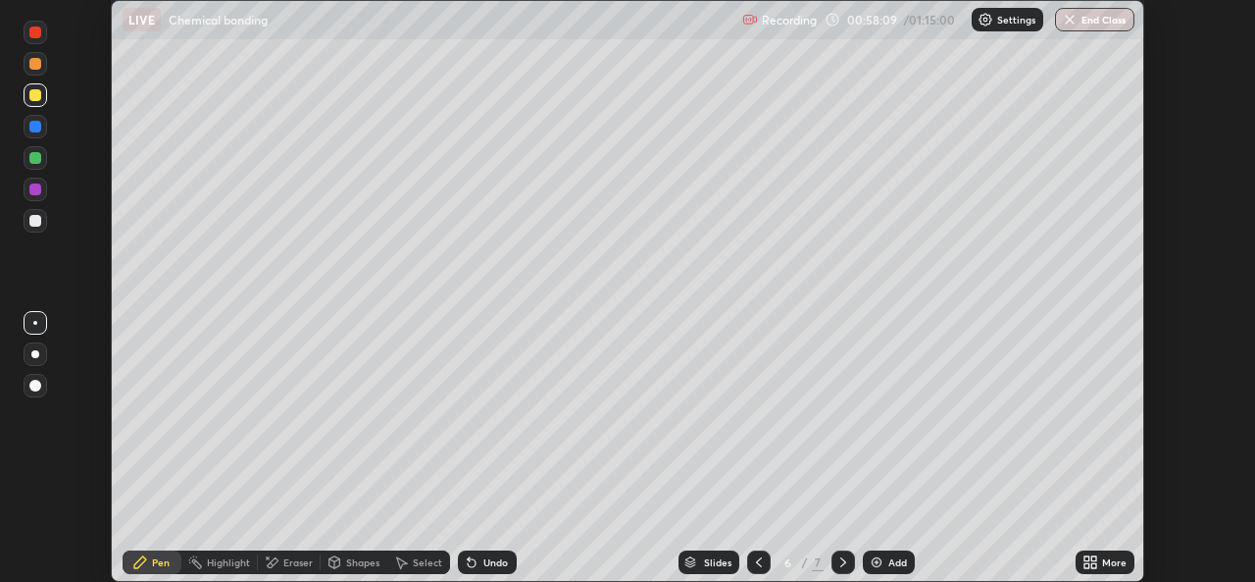
click at [1107, 563] on div "More" at bounding box center [1114, 562] width 25 height 10
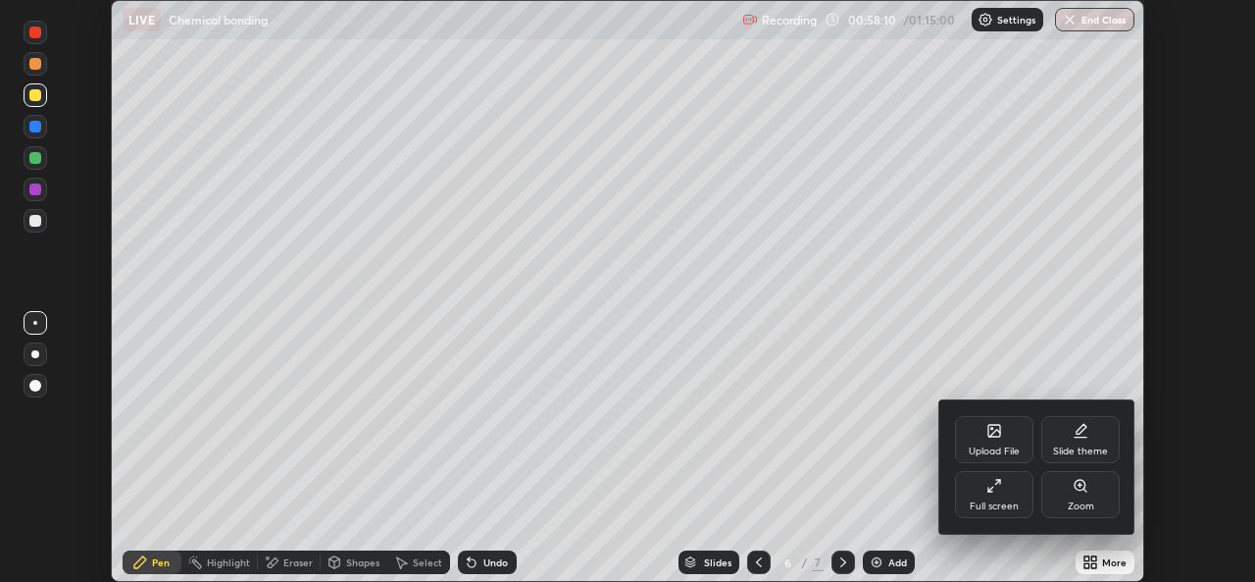
click at [978, 493] on div "Full screen" at bounding box center [994, 494] width 78 height 47
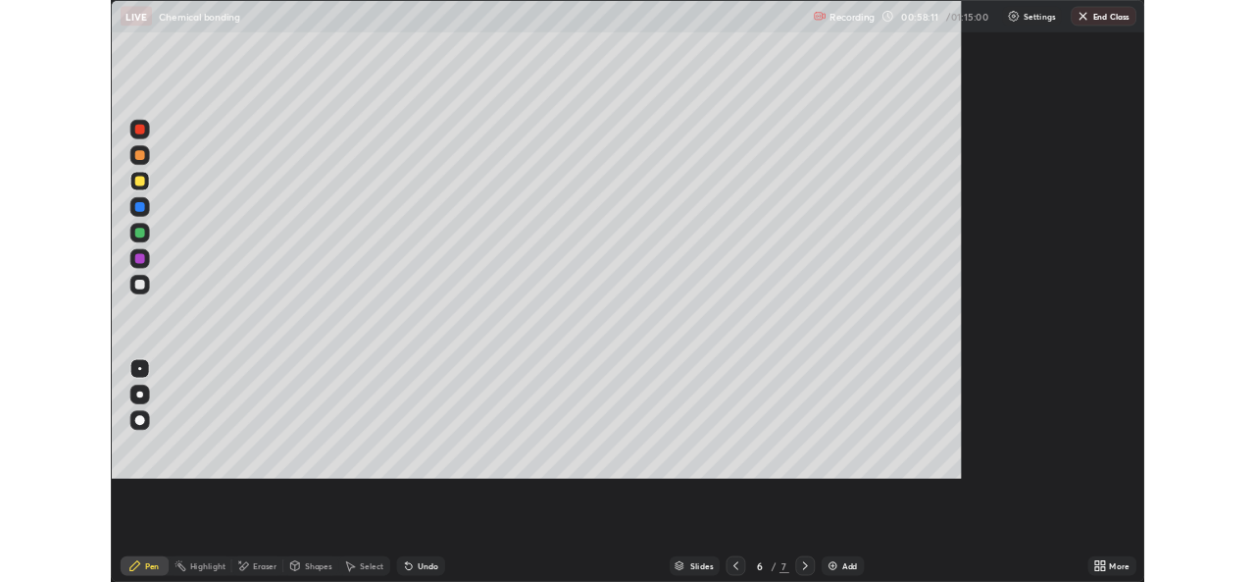
scroll to position [706, 1255]
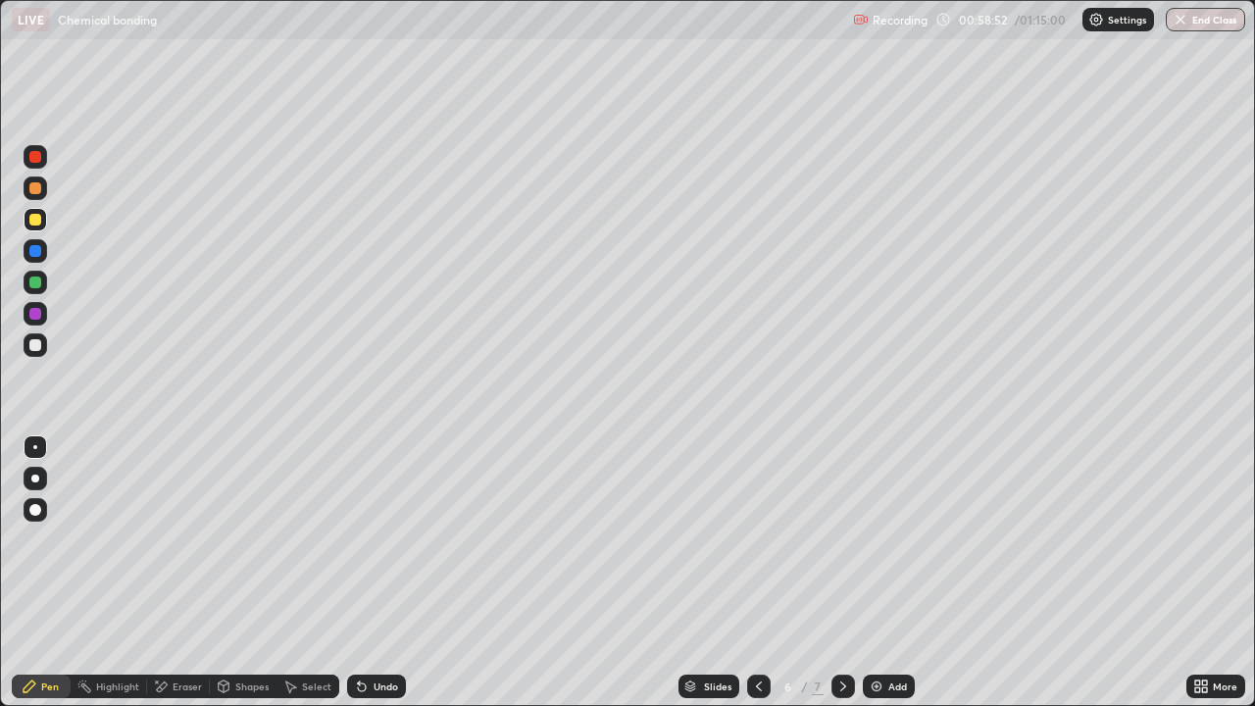
click at [33, 350] on div at bounding box center [35, 345] width 12 height 12
click at [1070, 581] on div "Slides 6 / 7 Add" at bounding box center [796, 686] width 781 height 39
click at [1154, 581] on div "Slides 6 / 7 Add" at bounding box center [796, 686] width 781 height 39
click at [1160, 581] on div "Slides 6 / 7 Add" at bounding box center [796, 686] width 781 height 39
click at [1154, 581] on div "Slides 6 / 7 Add" at bounding box center [796, 686] width 781 height 39
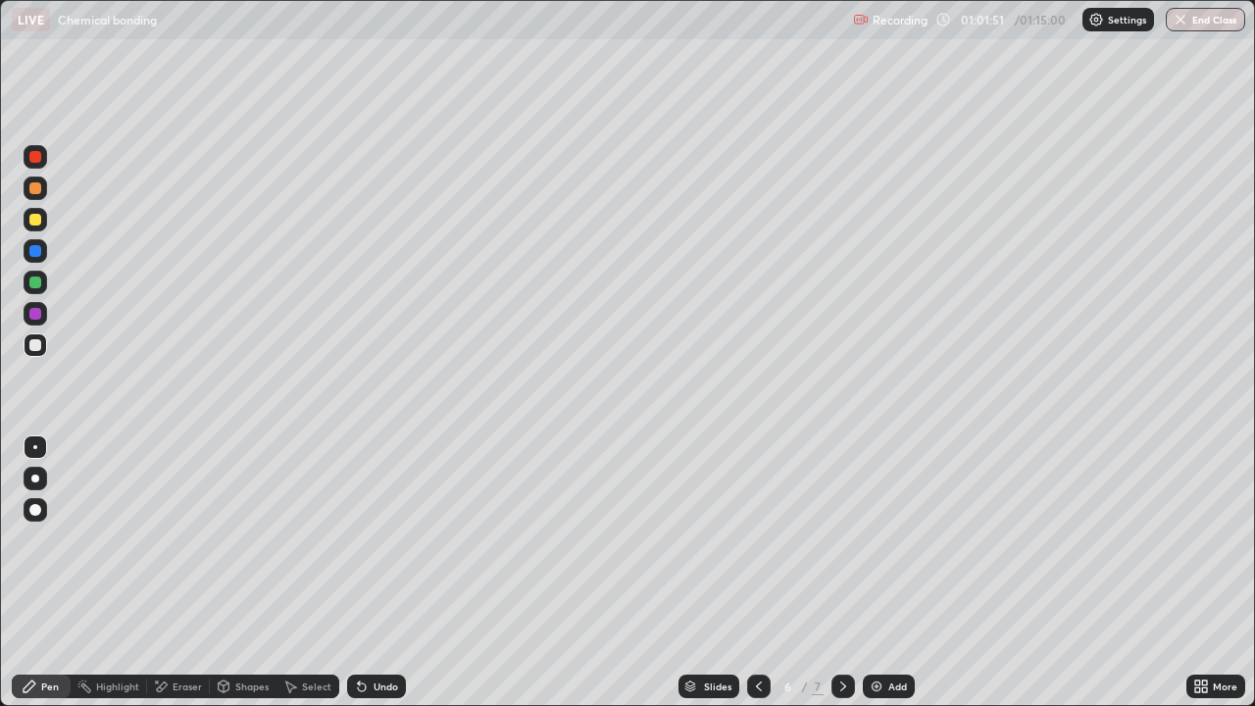
click at [1159, 581] on div "Slides 6 / 7 Add" at bounding box center [796, 686] width 781 height 39
click at [1156, 581] on div "Slides 6 / 7 Add" at bounding box center [796, 686] width 781 height 39
click at [1161, 581] on div "Slides 6 / 7 Add" at bounding box center [796, 686] width 781 height 39
click at [1110, 581] on div "Slides 6 / 7 Add" at bounding box center [796, 686] width 781 height 39
click at [1152, 581] on div "Slides 6 / 7 Add" at bounding box center [796, 686] width 781 height 39
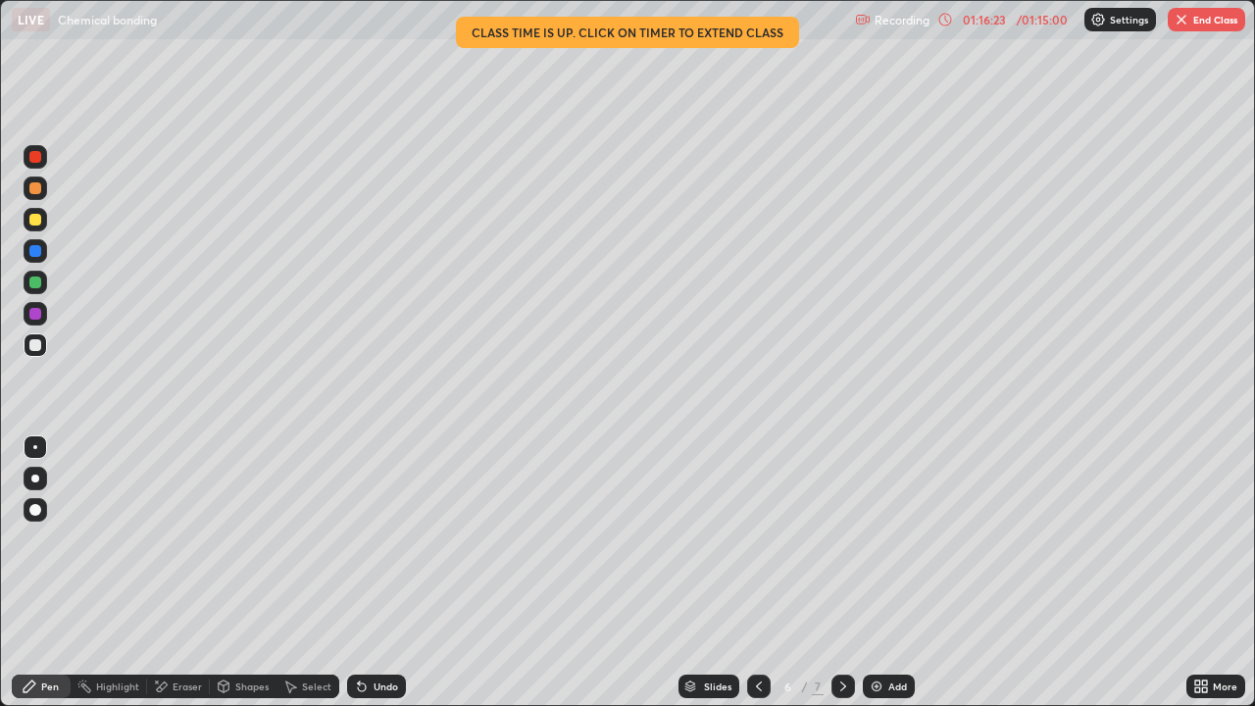
click at [1203, 23] on button "End Class" at bounding box center [1206, 20] width 77 height 24
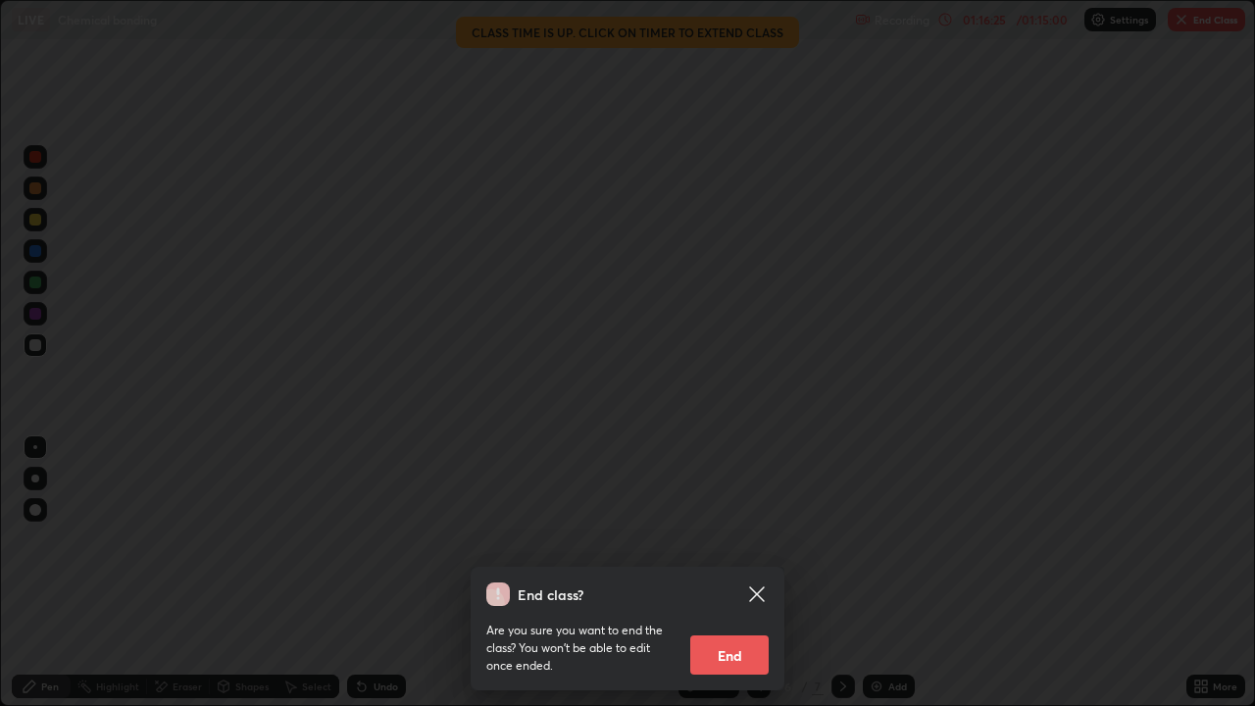
click at [726, 581] on button "End" at bounding box center [729, 655] width 78 height 39
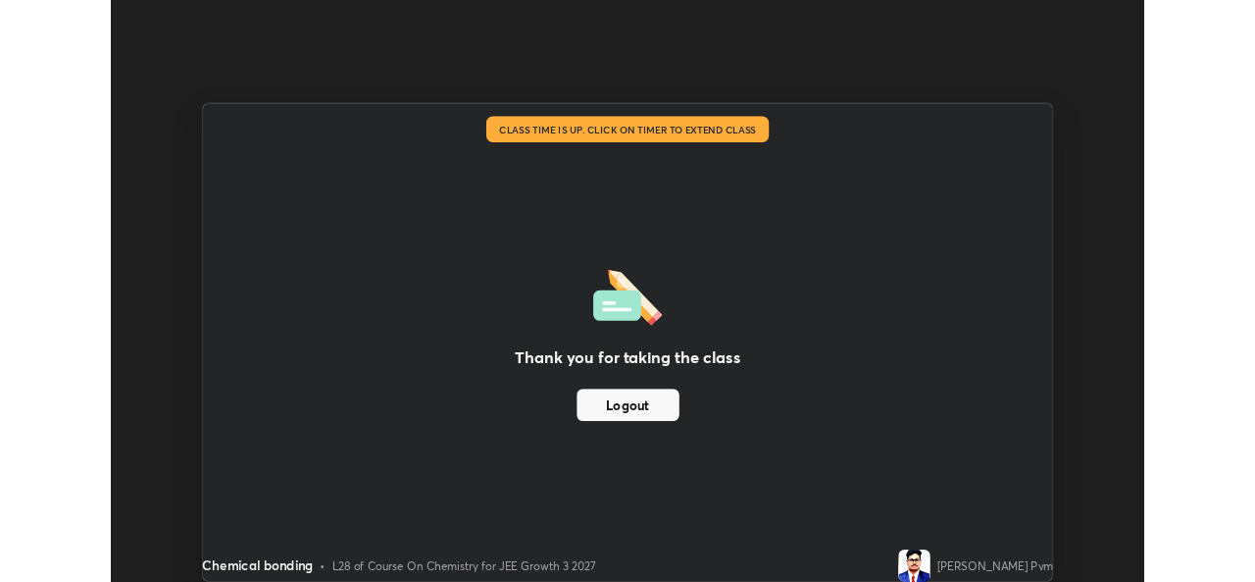
scroll to position [97496, 96823]
